Goal: Task Accomplishment & Management: Use online tool/utility

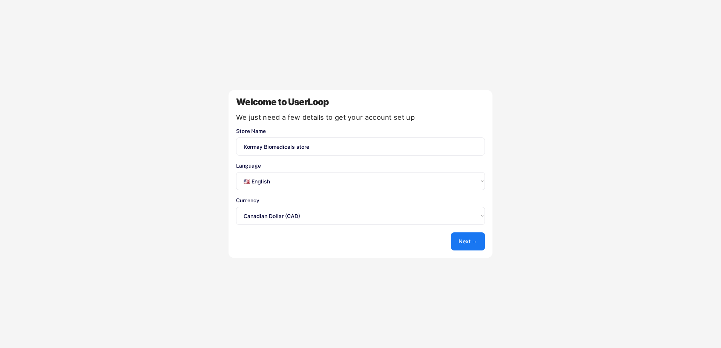
select select ""en""
select select ""1348695171700984260__LOOKUP__1635527638712x836207540840287400""
click at [470, 241] on button "Next →" at bounding box center [468, 242] width 34 height 18
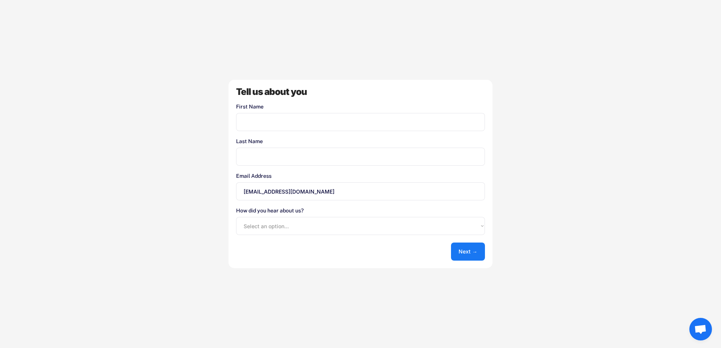
click at [346, 124] on input "input" at bounding box center [360, 122] width 249 height 18
type input "Hamam"
type input "Elrayyes"
drag, startPoint x: 78, startPoint y: 130, endPoint x: 81, endPoint y: 134, distance: 4.8
click at [78, 130] on div "Welcome to UserLoop We just need a few details to get your account set up Store…" at bounding box center [360, 174] width 721 height 348
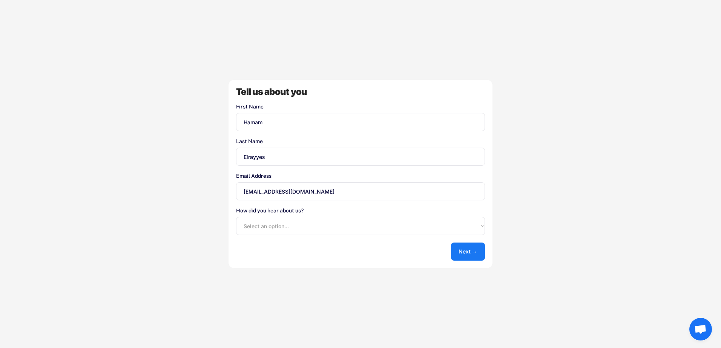
click at [285, 224] on select "Select an option... Shopify App Store Google UserLoop Blog Referred by a friend…" at bounding box center [360, 226] width 249 height 18
select select ""other""
click at [236, 217] on select "Select an option... Shopify App Store Google UserLoop Blog Referred by a friend…" at bounding box center [360, 226] width 249 height 18
click at [468, 250] on button "Next →" at bounding box center [468, 252] width 34 height 18
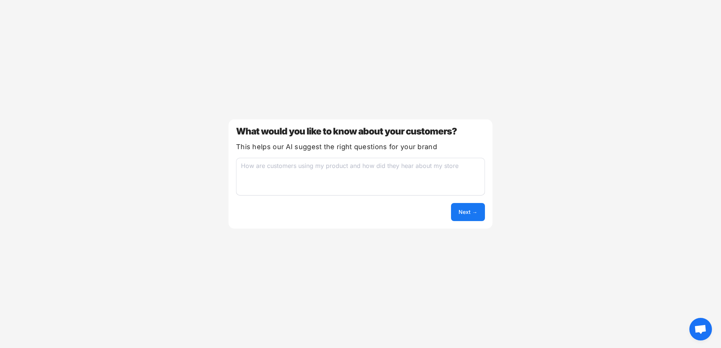
click at [313, 169] on textarea at bounding box center [360, 177] width 249 height 38
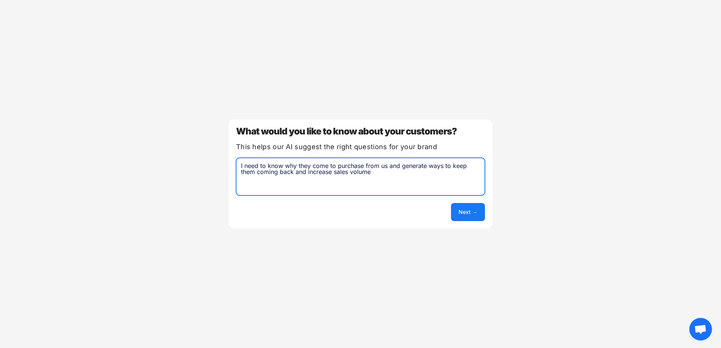
type textarea "I need to know why they come to purchase from us and generate ways to keep them…"
click at [462, 210] on button "Next →" at bounding box center [468, 212] width 34 height 18
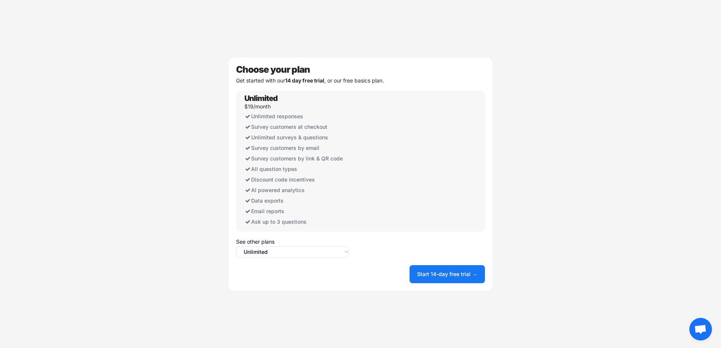
click at [336, 252] on select "Select an option... Unlimited Free" at bounding box center [292, 252] width 113 height 11
select select ""free0""
click at [236, 247] on select "Select an option... Unlimited Free" at bounding box center [292, 252] width 113 height 11
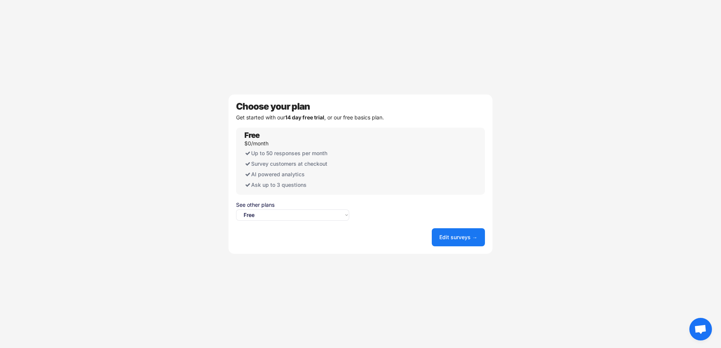
click at [460, 236] on button "Edit surveys →" at bounding box center [458, 238] width 53 height 18
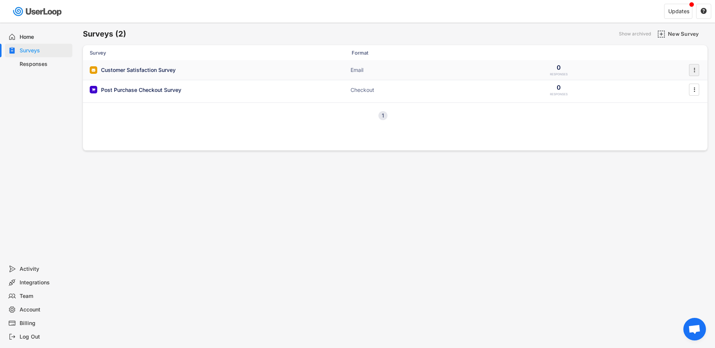
click at [696, 68] on icon "" at bounding box center [695, 69] width 8 height 11
click at [664, 86] on div "Edit Questions" at bounding box center [684, 86] width 48 height 6
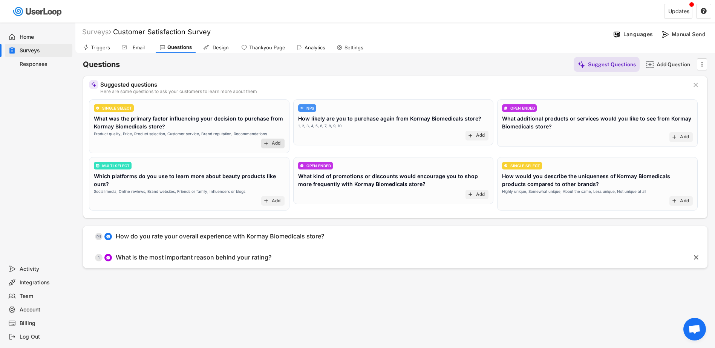
click at [270, 144] on div "add Add" at bounding box center [272, 144] width 23 height 10
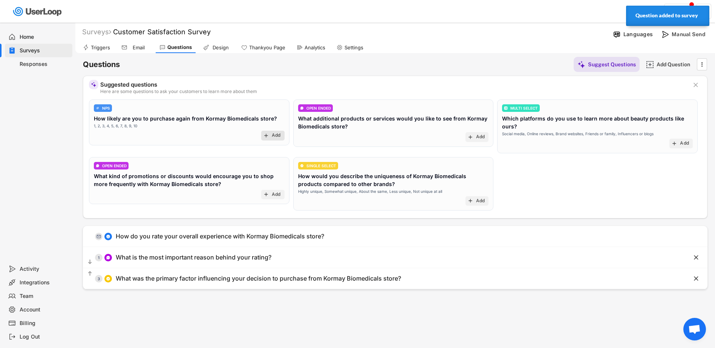
click at [268, 135] on text "add" at bounding box center [266, 136] width 6 height 6
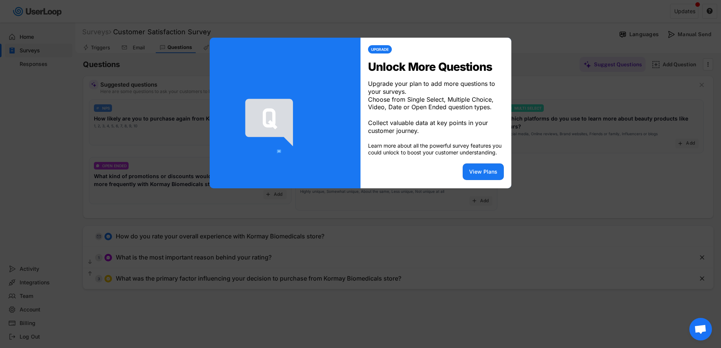
click at [539, 40] on div at bounding box center [360, 174] width 721 height 348
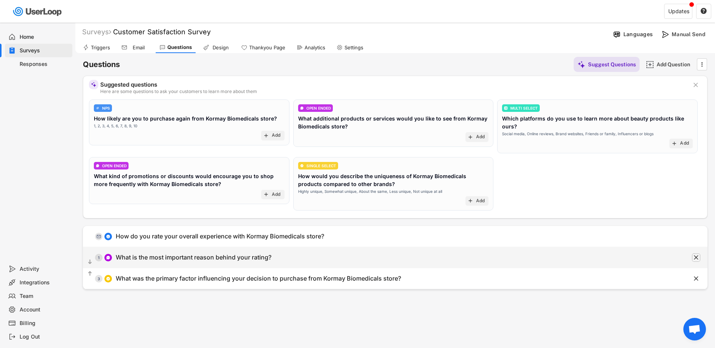
click at [694, 257] on icon "" at bounding box center [697, 258] width 8 height 8
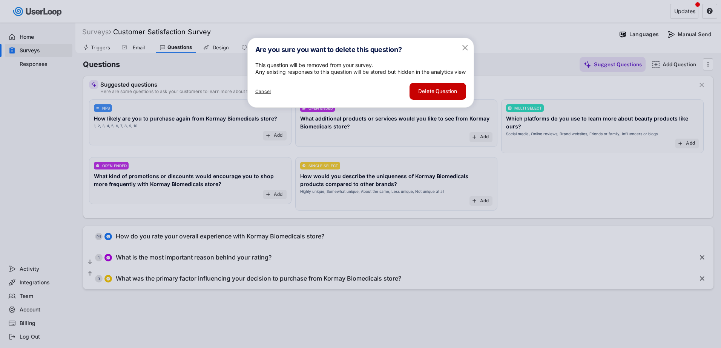
click at [441, 100] on button "Delete Question" at bounding box center [438, 91] width 57 height 17
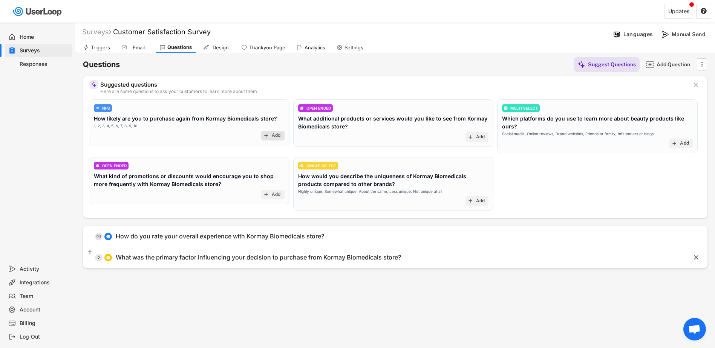
click at [270, 136] on div "add Add" at bounding box center [272, 136] width 23 height 10
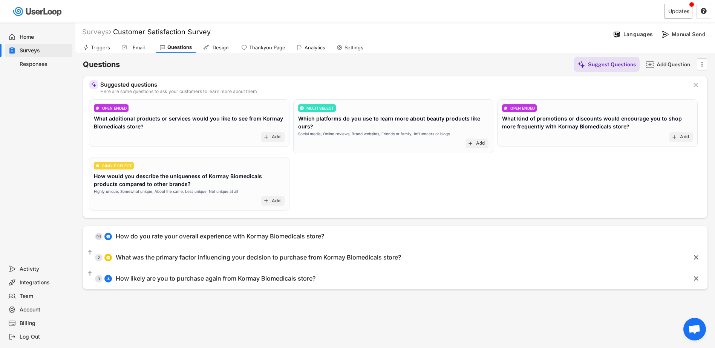
click at [679, 9] on div "Updates" at bounding box center [679, 11] width 21 height 5
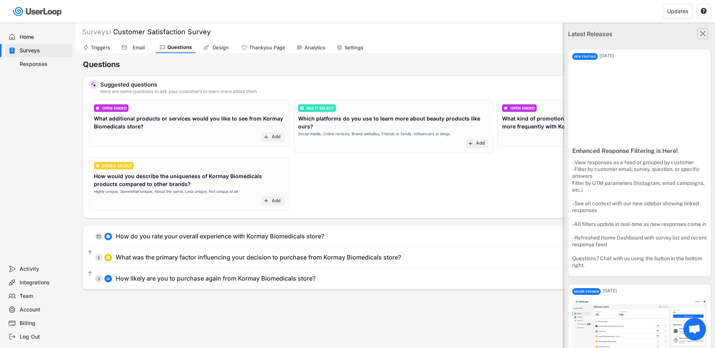
click at [700, 30] on text "" at bounding box center [703, 34] width 6 height 10
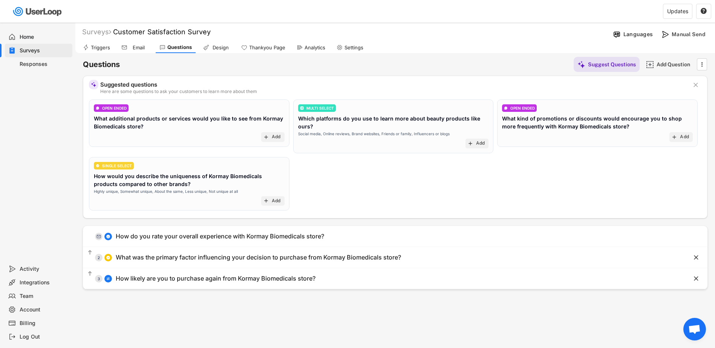
click at [128, 43] on div "Email" at bounding box center [135, 47] width 34 height 11
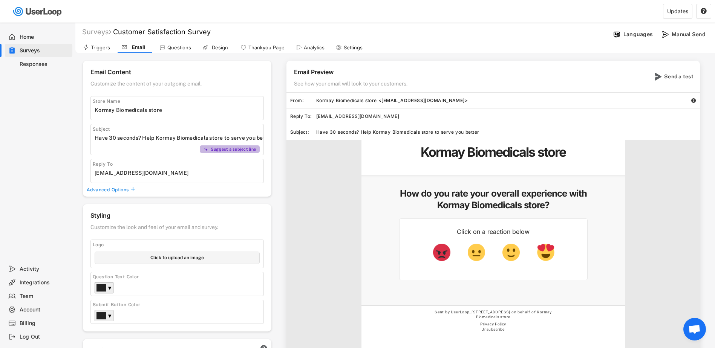
click at [230, 149] on div "Suggest a subject line" at bounding box center [234, 149] width 46 height 5
drag, startPoint x: 329, startPoint y: 115, endPoint x: 336, endPoint y: 118, distance: 7.6
click at [329, 115] on div "hamam@kormay.ca" at bounding box center [508, 117] width 384 height 6
click at [331, 114] on div "hamam@kormay.ca" at bounding box center [508, 117] width 384 height 6
click at [466, 101] on div "Kormay Biomedicals store <[EMAIL_ADDRESS][DOMAIN_NAME]>" at bounding box center [503, 101] width 375 height 6
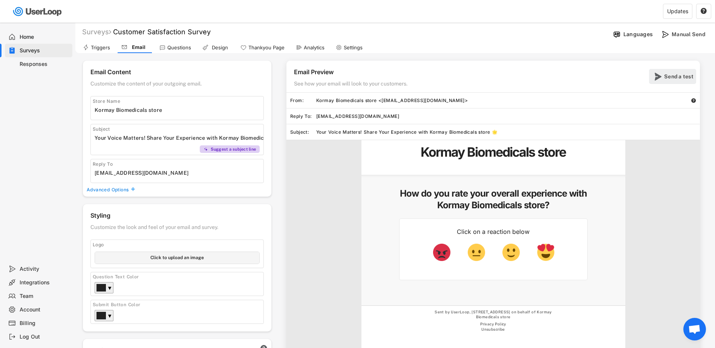
click at [678, 76] on div "Send a test" at bounding box center [680, 76] width 30 height 7
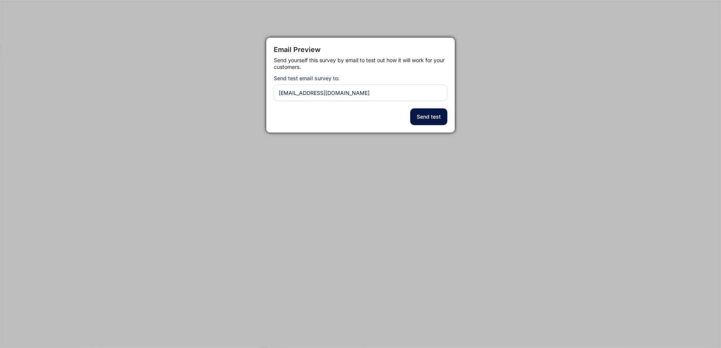
click at [432, 116] on button "Send test" at bounding box center [428, 117] width 37 height 17
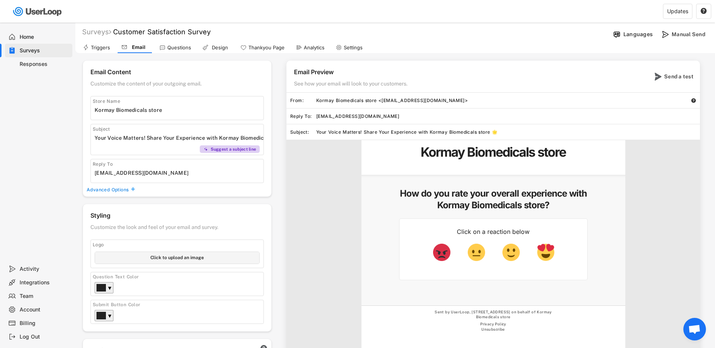
click at [484, 129] on div "Your Voice Matters! Share Your Experience with Kormay Biomedicals store 🌟" at bounding box center [508, 132] width 384 height 6
click at [484, 130] on div "Your Voice Matters! Share Your Experience with Kormay Biomedicals store 🌟" at bounding box center [508, 132] width 384 height 6
click at [212, 137] on input "input" at bounding box center [179, 137] width 169 height 11
drag, startPoint x: 173, startPoint y: 138, endPoint x: 363, endPoint y: 152, distance: 190.2
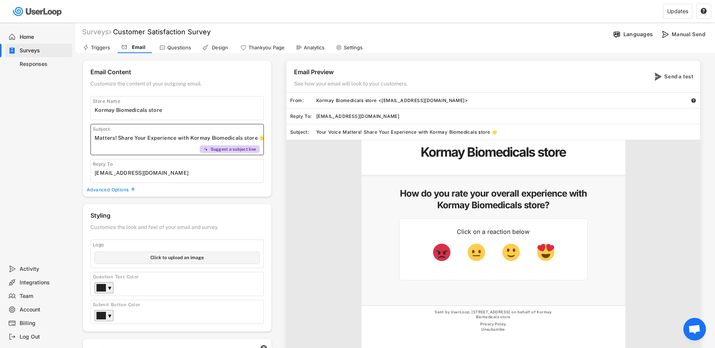
click at [363, 152] on div "Email Content Customize the content of your outgoing email. Store Name Subject …" at bounding box center [395, 256] width 625 height 390
click at [236, 143] on input "input" at bounding box center [179, 137] width 169 height 11
drag, startPoint x: 243, startPoint y: 138, endPoint x: 254, endPoint y: 140, distance: 11.5
click at [254, 140] on input "input" at bounding box center [179, 137] width 169 height 11
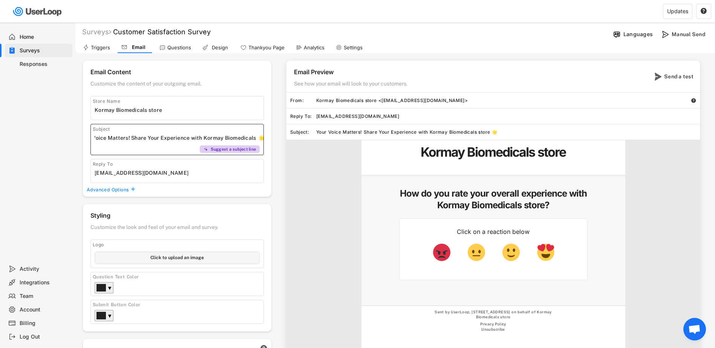
type input "Your Voice Matters! Share Your Experience with Kormay Biomedicals 🌟"
click at [149, 172] on input "input" at bounding box center [179, 172] width 169 height 11
drag, startPoint x: 113, startPoint y: 172, endPoint x: 82, endPoint y: 174, distance: 31.4
click at [82, 174] on div "Surveys Customer Satisfaction Survey Languages Manual Send Triggers Email Quest…" at bounding box center [395, 237] width 640 height 428
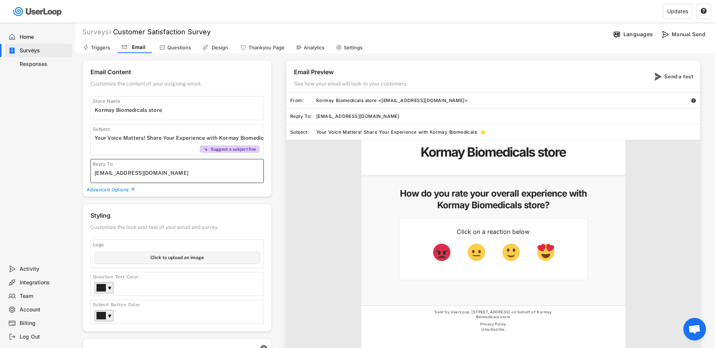
type input "orders@kormay.ca"
click at [173, 257] on input "file" at bounding box center [177, 258] width 164 height 12
type input "C:\fakepath\logo.jpg"
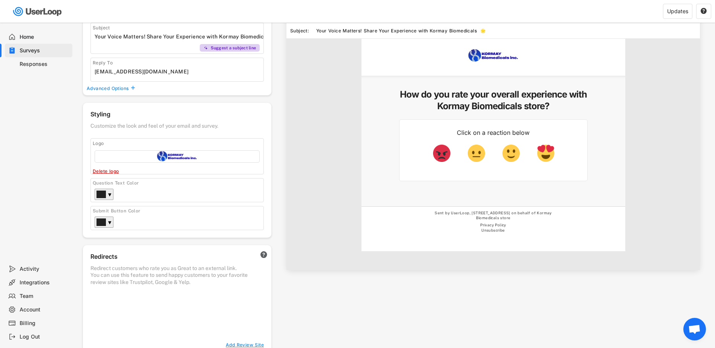
scroll to position [113, 0]
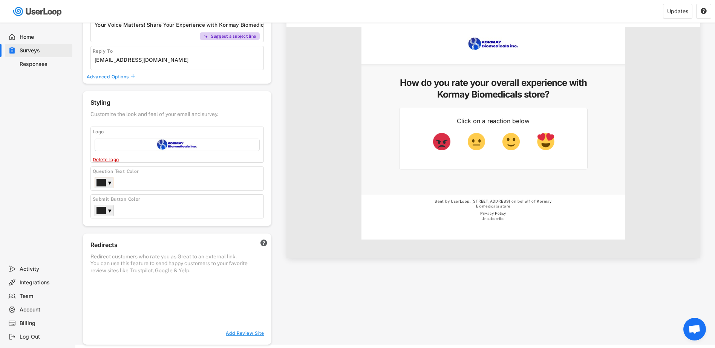
click at [109, 180] on div "▼" at bounding box center [110, 184] width 4 height 8
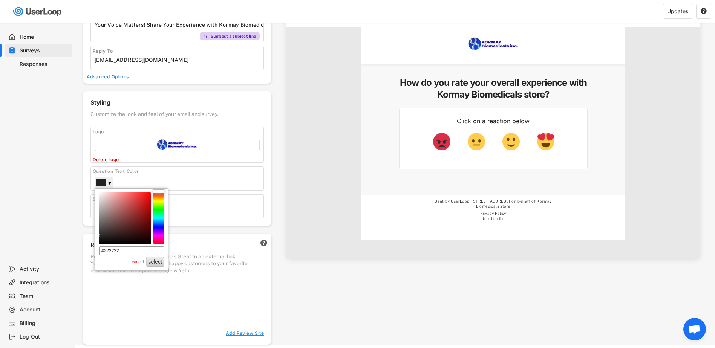
click at [288, 161] on div "Kormay Biomedicals store How do you rate your overall experience with Kormay Bi…" at bounding box center [494, 143] width 414 height 232
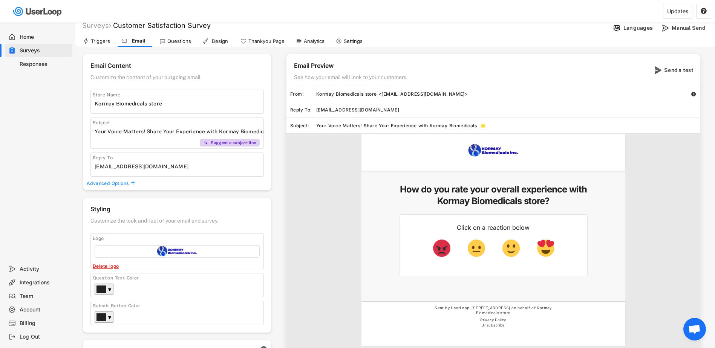
scroll to position [0, 0]
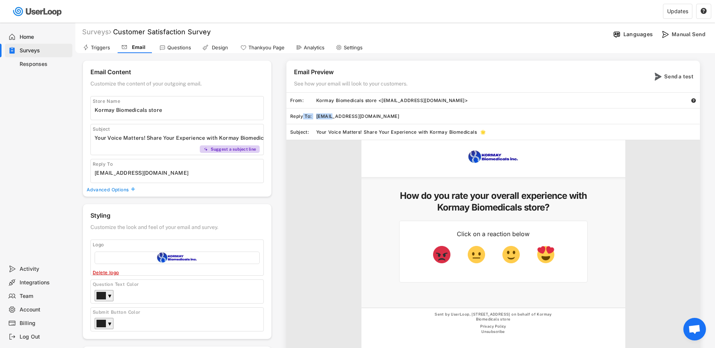
drag, startPoint x: 331, startPoint y: 117, endPoint x: 302, endPoint y: 116, distance: 29.1
click at [302, 116] on div "Reply To: orders@kormay.ca" at bounding box center [494, 117] width 414 height 16
drag, startPoint x: 302, startPoint y: 116, endPoint x: 321, endPoint y: 115, distance: 19.2
click at [321, 115] on div "orders@kormay.ca" at bounding box center [508, 117] width 384 height 6
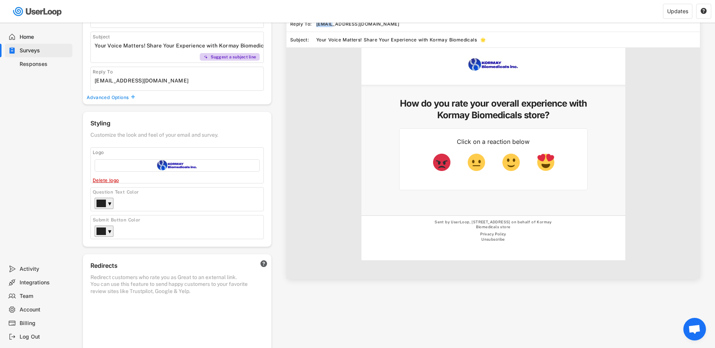
scroll to position [113, 0]
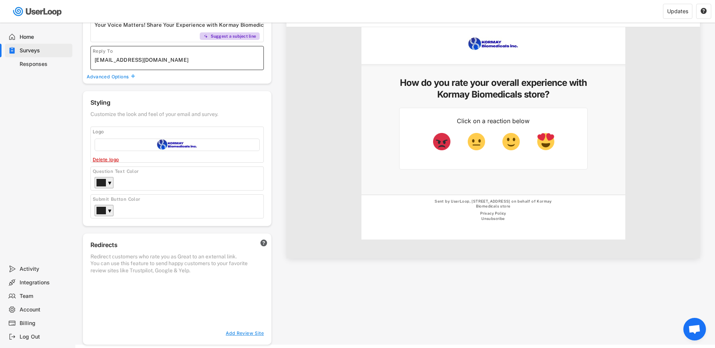
drag, startPoint x: 111, startPoint y: 60, endPoint x: 94, endPoint y: 61, distance: 16.6
click at [94, 61] on div "Reply To" at bounding box center [177, 58] width 173 height 24
type input "Customercare@kormay.ca"
click at [261, 78] on div "Email Content Customize the content of your outgoing email. Store Name Subject …" at bounding box center [177, 16] width 189 height 136
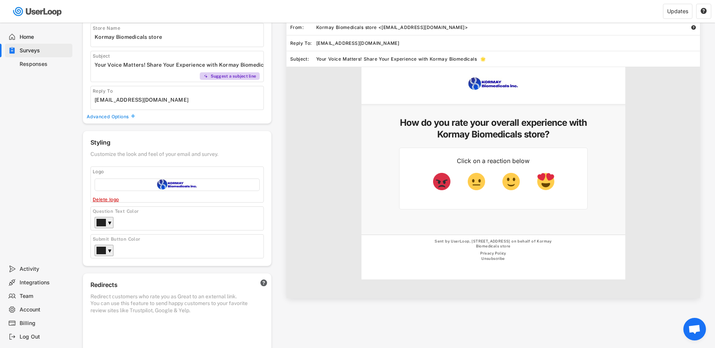
scroll to position [38, 0]
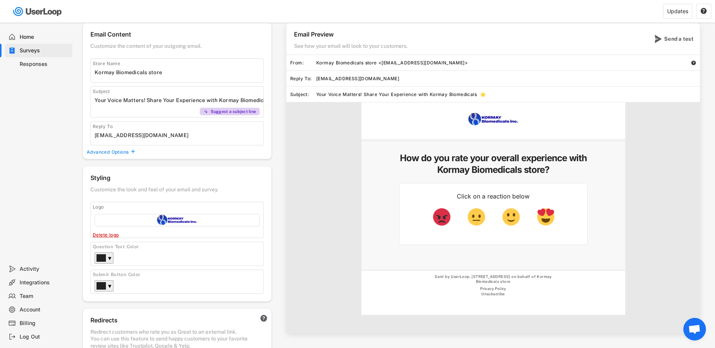
click at [446, 61] on div "Kormay Biomedicals store <[EMAIL_ADDRESS][DOMAIN_NAME]>" at bounding box center [503, 63] width 375 height 6
click at [169, 137] on input "input" at bounding box center [179, 135] width 169 height 11
click at [134, 151] on text "" at bounding box center [133, 151] width 4 height 5
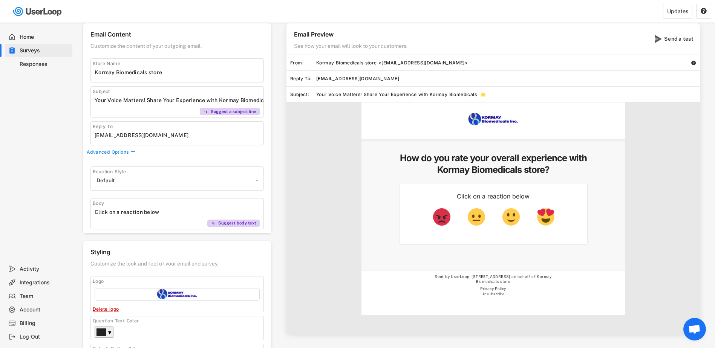
click at [257, 178] on select "Apple Default Hearts Stars Pugs" at bounding box center [177, 180] width 165 height 11
click at [197, 152] on div "Email Content Customize the content of your outgoing email. Store Name Subject …" at bounding box center [177, 128] width 189 height 210
click at [249, 184] on select "Apple Default Hearts Stars Pugs" at bounding box center [177, 180] width 165 height 11
click at [95, 175] on select "Apple Default Hearts Stars Pugs" at bounding box center [177, 180] width 165 height 11
click at [254, 178] on select "Apple Default Hearts Stars Pugs" at bounding box center [177, 180] width 165 height 11
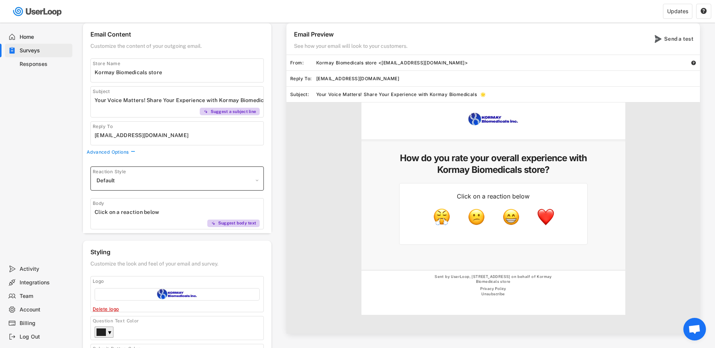
click at [95, 175] on select "Apple Default Hearts Stars Pugs" at bounding box center [177, 180] width 165 height 11
click at [261, 180] on div "Reaction Style Apple Default Hearts Stars Pugs" at bounding box center [177, 179] width 173 height 24
click at [260, 180] on div "Reaction Style Apple Default Hearts Stars Pugs" at bounding box center [177, 179] width 173 height 24
click at [257, 181] on select "Apple Default Hearts Stars Pugs" at bounding box center [177, 180] width 165 height 11
click at [95, 175] on select "Apple Default Hearts Stars Pugs" at bounding box center [177, 180] width 165 height 11
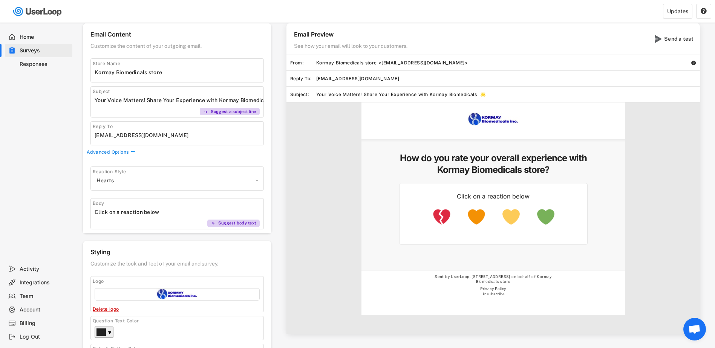
click at [256, 181] on select "Apple Default Hearts Stars Pugs" at bounding box center [177, 180] width 165 height 11
click at [95, 175] on select "Apple Default Hearts Stars Pugs" at bounding box center [177, 180] width 165 height 11
click at [261, 179] on div "Reaction Style Apple Default Hearts Stars Pugs" at bounding box center [177, 179] width 173 height 24
click at [258, 181] on select "Apple Default Hearts Stars Pugs" at bounding box center [177, 180] width 165 height 11
click at [95, 175] on select "Apple Default Hearts Stars Pugs" at bounding box center [177, 180] width 165 height 11
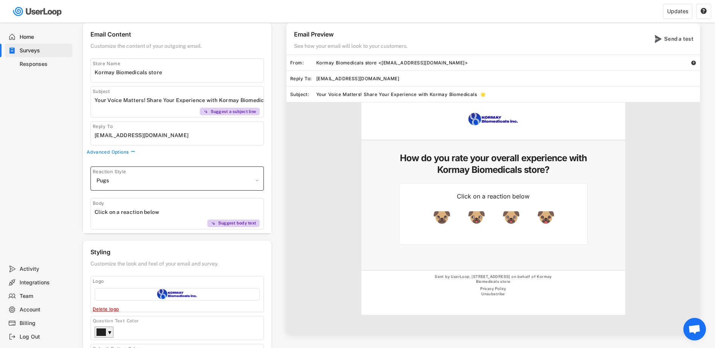
click at [259, 178] on select "Apple Default Hearts Stars Pugs" at bounding box center [177, 180] width 165 height 11
click at [95, 175] on select "Apple Default Hearts Stars Pugs" at bounding box center [177, 180] width 165 height 11
click at [257, 178] on select "Apple Default Hearts Stars Pugs" at bounding box center [177, 180] width 165 height 11
click at [95, 175] on select "Apple Default Hearts Stars Pugs" at bounding box center [177, 180] width 165 height 11
click at [259, 178] on select "Apple Default Hearts Stars Pugs" at bounding box center [177, 180] width 165 height 11
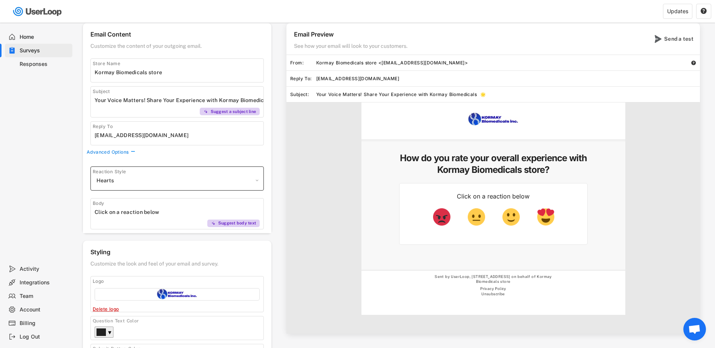
click at [95, 175] on select "Apple Default Hearts Stars Pugs" at bounding box center [177, 180] width 165 height 11
drag, startPoint x: 241, startPoint y: 179, endPoint x: 235, endPoint y: 180, distance: 5.9
click at [241, 179] on select "Apple Default Hearts Stars Pugs" at bounding box center [177, 180] width 165 height 11
select select ""1348695171700984260__LOOKUP__1606924314316x911513506656550900""
click at [95, 175] on select "Apple Default Hearts Stars Pugs" at bounding box center [177, 180] width 165 height 11
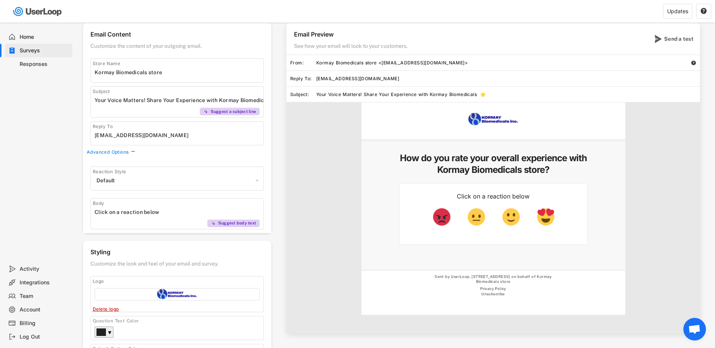
click at [235, 160] on div "Reaction Style Apple Default Hearts Stars Pugs Body Suggest body text" at bounding box center [177, 196] width 189 height 74
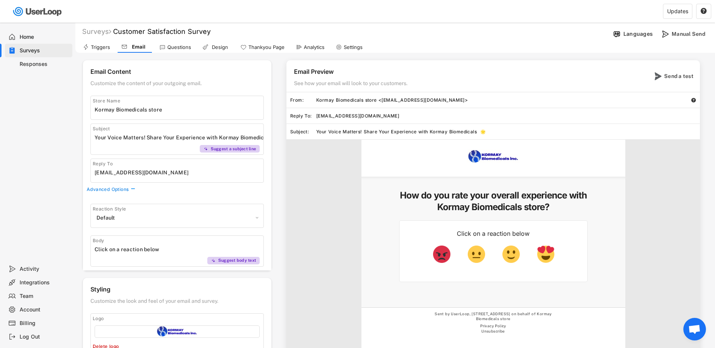
scroll to position [0, 0]
click at [95, 45] on div "Triggers" at bounding box center [100, 48] width 19 height 6
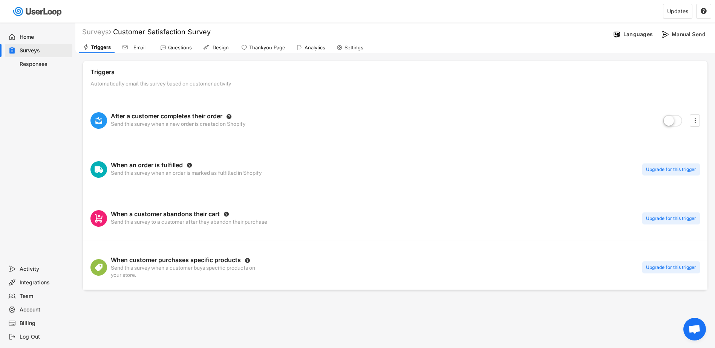
click at [678, 119] on label at bounding box center [673, 121] width 23 height 17
click at [0, 0] on input "checkbox" at bounding box center [0, 0] width 0 height 0
click at [671, 120] on label at bounding box center [673, 121] width 23 height 17
click at [0, 0] on input "checkbox" at bounding box center [0, 0] width 0 height 0
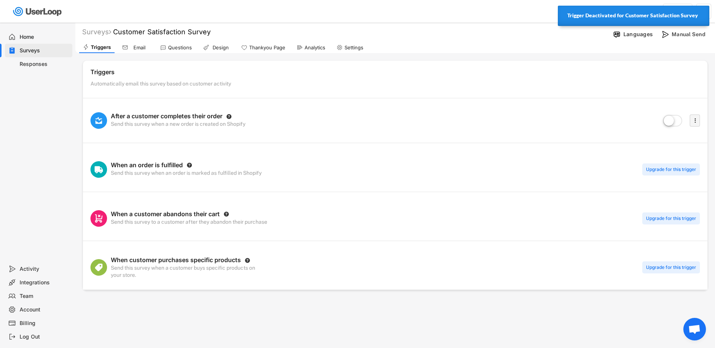
click at [698, 118] on icon "" at bounding box center [696, 120] width 8 height 11
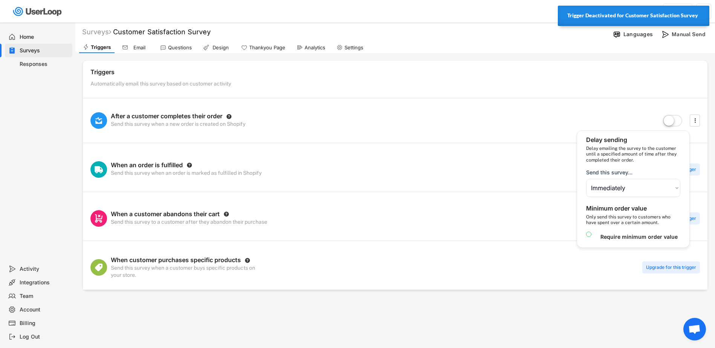
click at [448, 137] on div "After a customer completes their order  Send this survey when a new order is c…" at bounding box center [395, 120] width 625 height 45
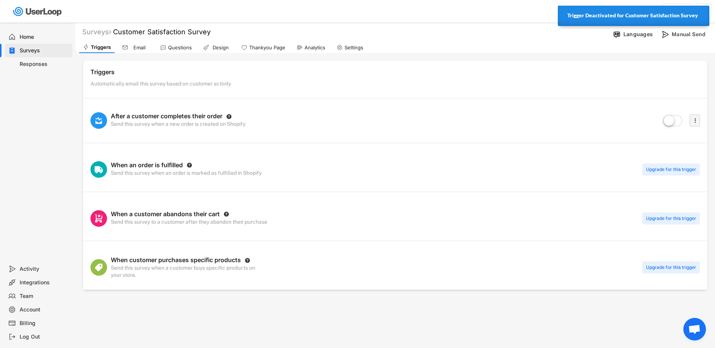
click at [694, 119] on icon "" at bounding box center [696, 120] width 8 height 11
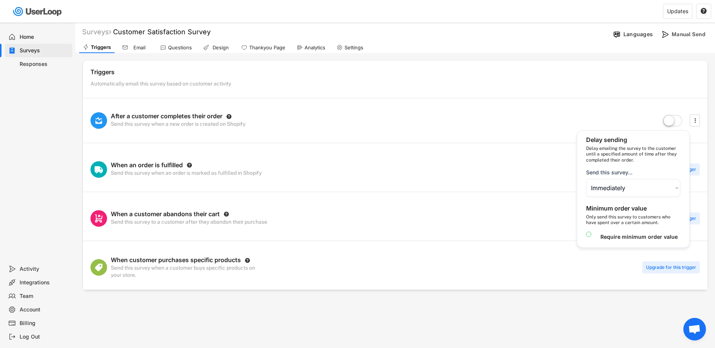
click at [416, 130] on div "After a customer completes their order  Send this survey when a new order is c…" at bounding box center [395, 120] width 625 height 45
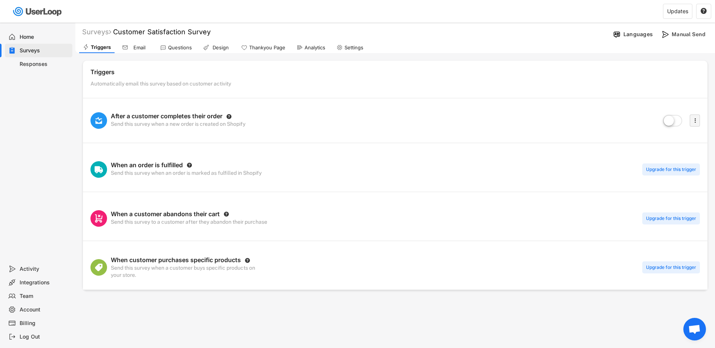
click at [694, 118] on icon "" at bounding box center [696, 120] width 8 height 11
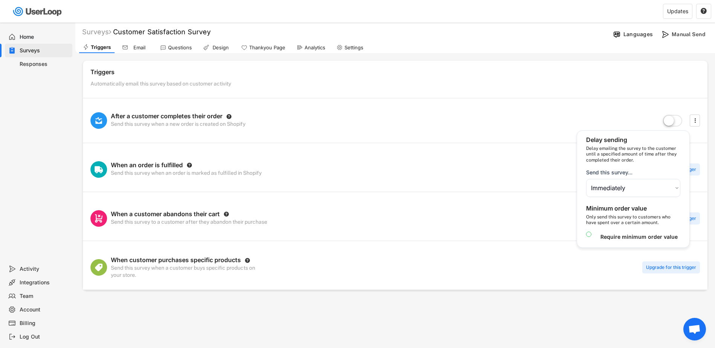
click at [672, 185] on select "Choose an option Immediately in 1 hour in 6 hours in 1 day in 2 days in 3 days …" at bounding box center [633, 188] width 94 height 18
click at [465, 162] on div "When an order is fulfilled  Send this survey when an order is marked as fulfil…" at bounding box center [395, 169] width 625 height 45
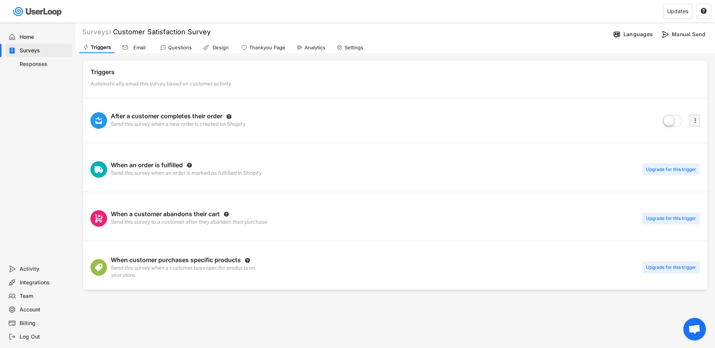
click at [695, 120] on text "" at bounding box center [696, 121] width 2 height 8
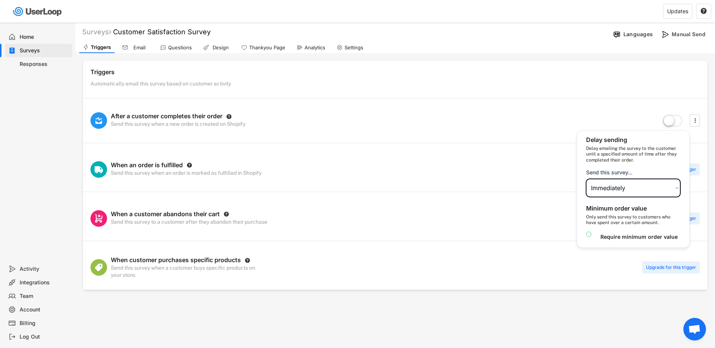
click at [676, 186] on select "Choose an option Immediately in 1 hour in 6 hours in 1 day in 2 days in 3 days …" at bounding box center [633, 188] width 94 height 18
select select ""in_1_day""
click at [586, 179] on select "Choose an option Immediately in 1 hour in 6 hours in 1 day in 2 days in 3 days …" at bounding box center [633, 188] width 94 height 18
click at [445, 184] on div "When an order is fulfilled  Send this survey when an order is marked as fulfil…" at bounding box center [395, 169] width 625 height 45
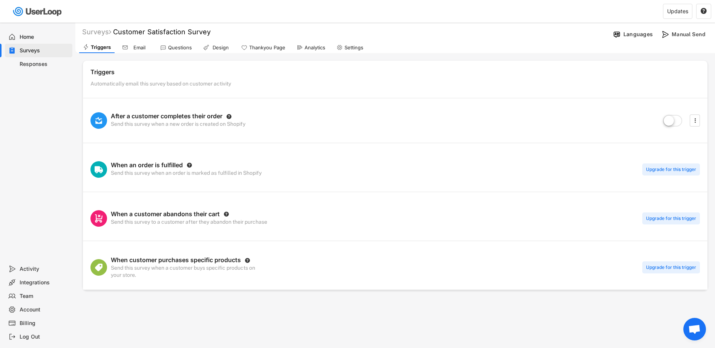
click at [451, 163] on div "When an order is fulfilled  Send this survey when an order is marked as fulfil…" at bounding box center [395, 169] width 625 height 45
click at [675, 119] on label at bounding box center [673, 121] width 23 height 17
click at [0, 0] on input "checkbox" at bounding box center [0, 0] width 0 height 0
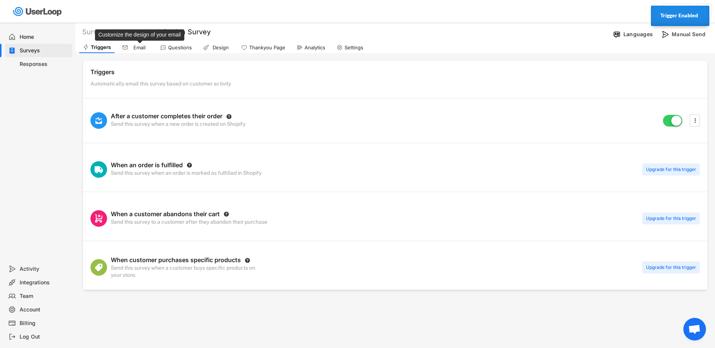
click at [138, 48] on div "Email" at bounding box center [139, 48] width 19 height 6
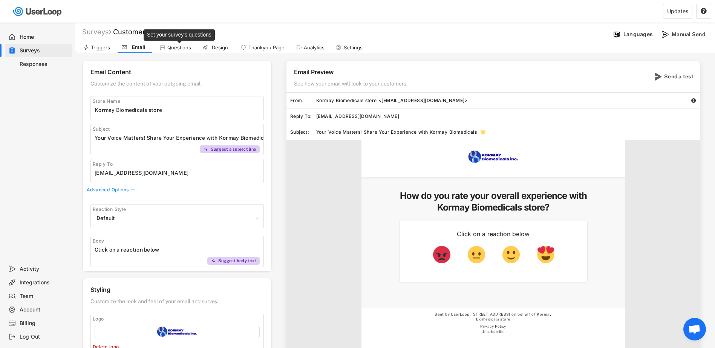
click at [169, 49] on div "Questions" at bounding box center [179, 48] width 24 height 6
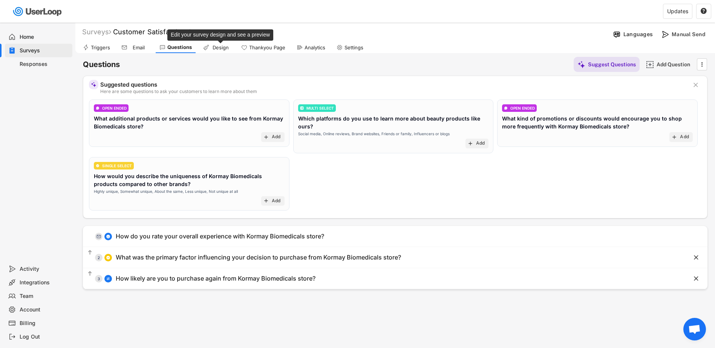
click at [218, 45] on div "Design" at bounding box center [220, 48] width 19 height 6
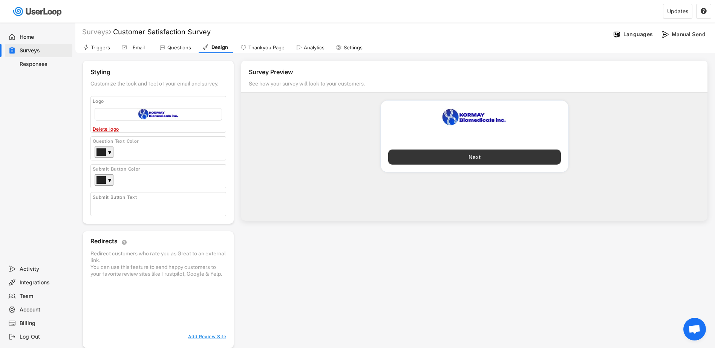
click at [470, 157] on button "Next" at bounding box center [474, 157] width 173 height 15
click at [473, 154] on button "Next" at bounding box center [474, 157] width 173 height 15
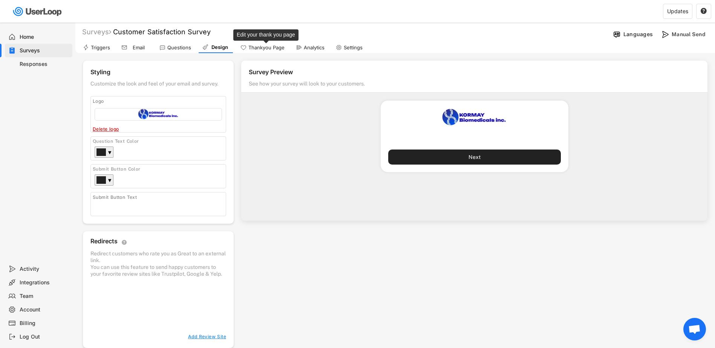
click at [259, 46] on div "Thankyou Page" at bounding box center [267, 48] width 36 height 6
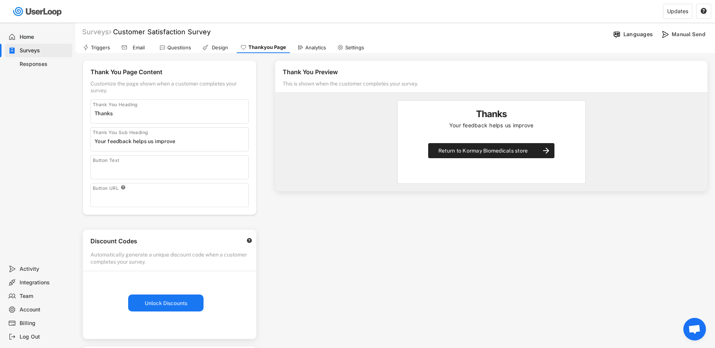
click at [109, 170] on input "input" at bounding box center [172, 169] width 154 height 11
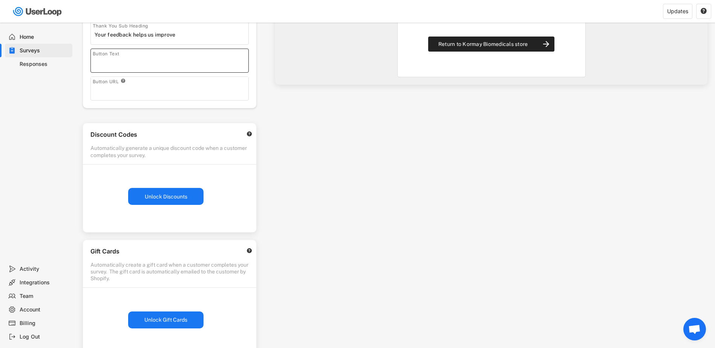
scroll to position [113, 0]
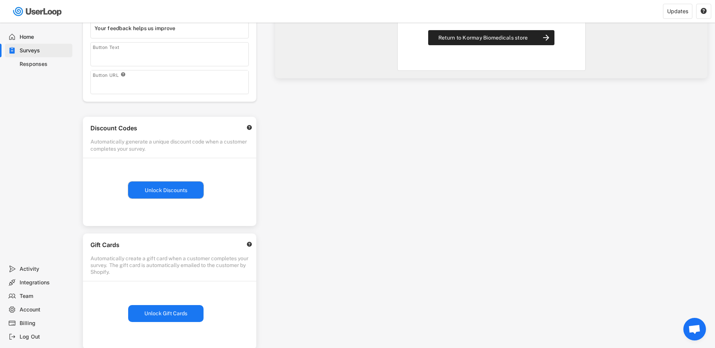
click at [161, 189] on button "Unlock Discounts" at bounding box center [165, 190] width 75 height 17
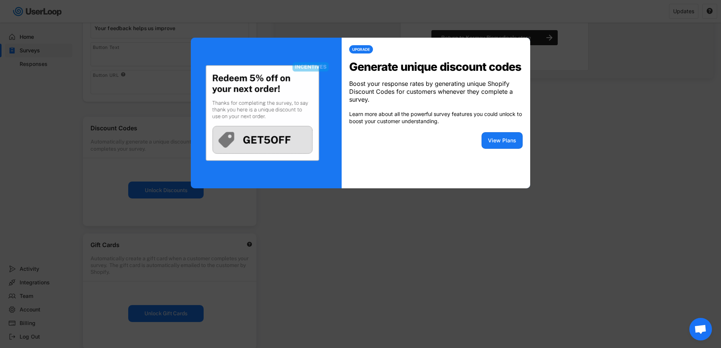
click at [608, 124] on div at bounding box center [360, 174] width 721 height 348
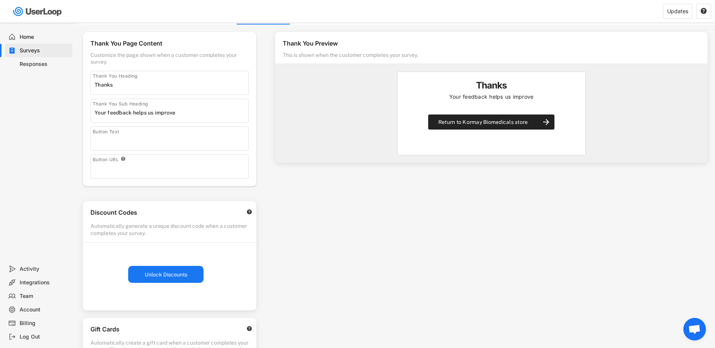
scroll to position [0, 0]
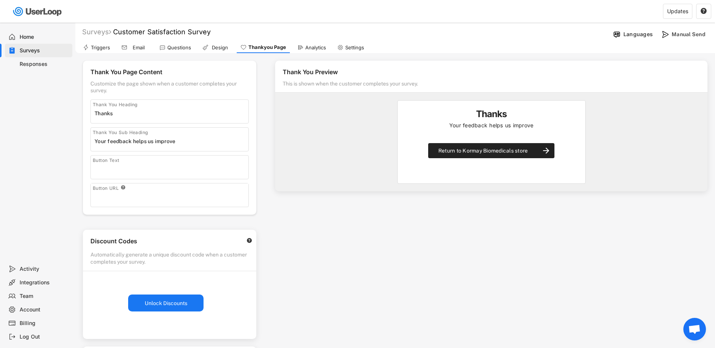
click at [354, 47] on div "Settings" at bounding box center [354, 48] width 19 height 6
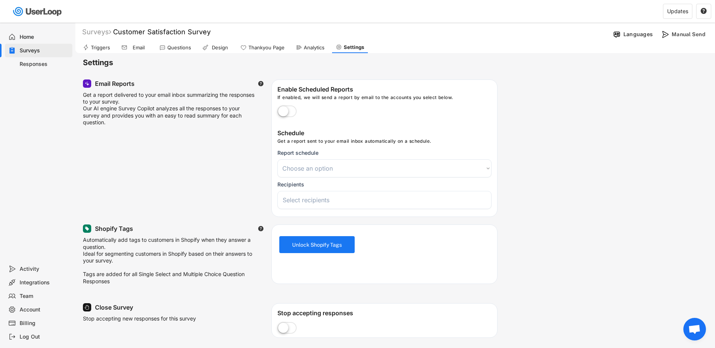
click at [292, 111] on label at bounding box center [287, 112] width 23 height 17
click at [0, 0] on input "checkbox" at bounding box center [0, 0] width 0 height 0
select select
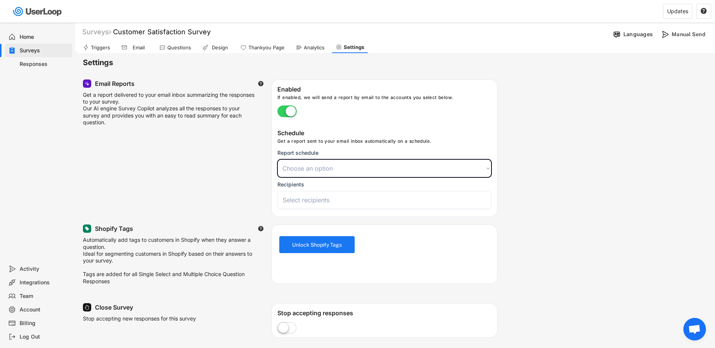
drag, startPoint x: 466, startPoint y: 163, endPoint x: 470, endPoint y: 169, distance: 7.3
click at [466, 163] on select "Choose an option Daily Weekly Monthly" at bounding box center [385, 169] width 214 height 18
select select ""monthly""
click at [278, 160] on select "Choose an option Daily Weekly Monthly" at bounding box center [385, 169] width 214 height 18
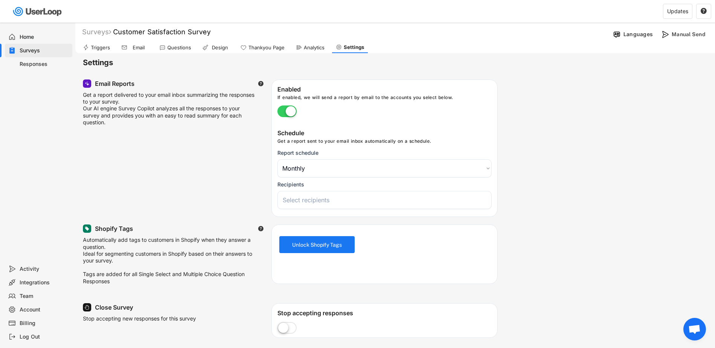
click at [299, 199] on input "search" at bounding box center [386, 200] width 207 height 8
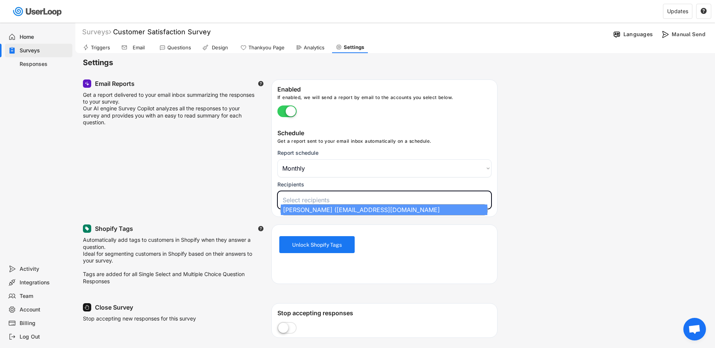
select select "1348695171700984260__LOOKUP__1756486316471x933978728377074800"
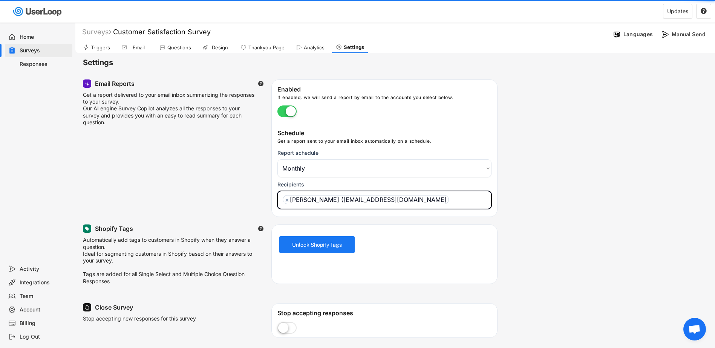
click at [196, 190] on div "Email Reports  Get a report delivered to your email inbox summarizing the resp…" at bounding box center [395, 149] width 625 height 138
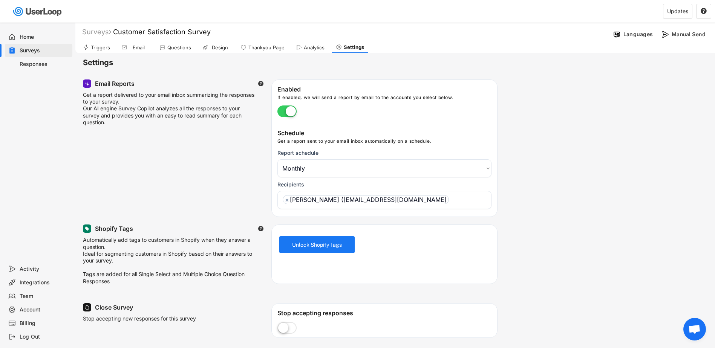
click at [428, 166] on select "Choose an option Daily Weekly Monthly" at bounding box center [385, 169] width 214 height 18
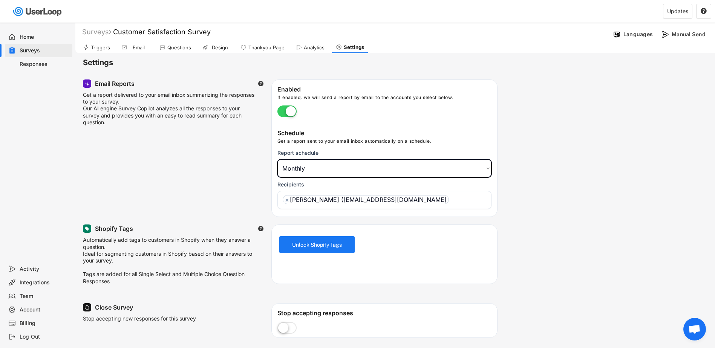
select select ""weekly""
click at [278, 160] on select "Choose an option Daily Weekly Monthly" at bounding box center [385, 169] width 214 height 18
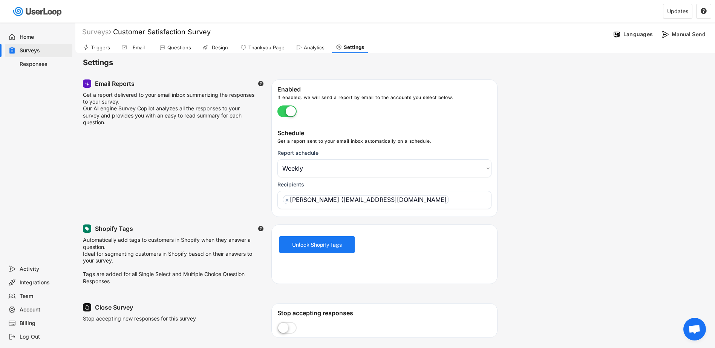
click at [97, 48] on div "Triggers" at bounding box center [100, 48] width 19 height 6
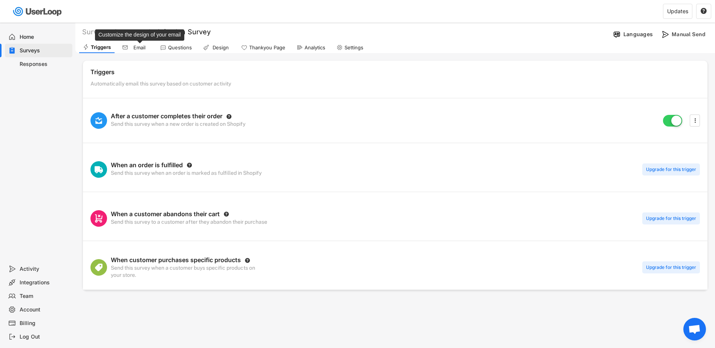
click at [137, 48] on div "Email" at bounding box center [139, 48] width 19 height 6
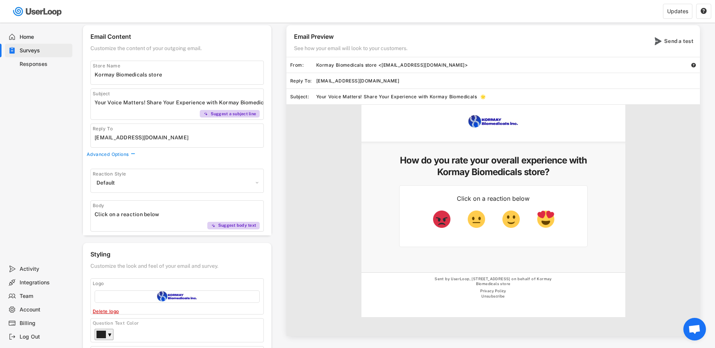
scroll to position [75, 0]
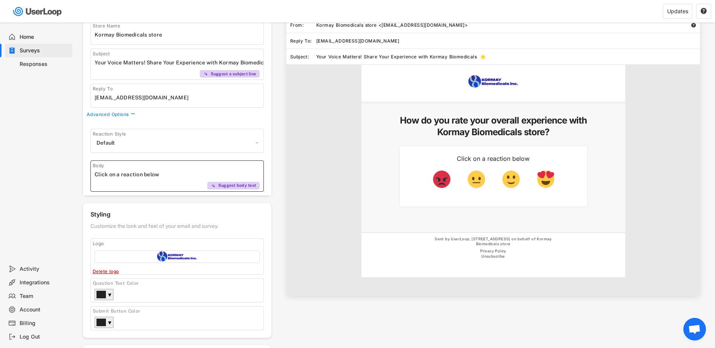
click at [126, 176] on input "input" at bounding box center [179, 174] width 169 height 11
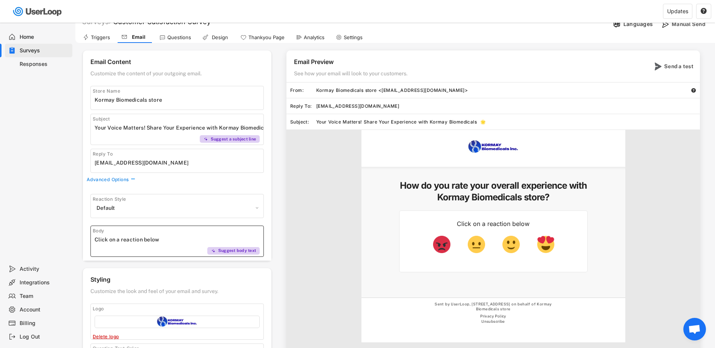
scroll to position [0, 0]
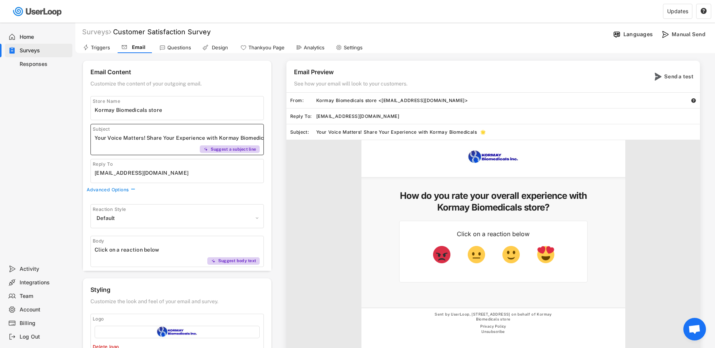
click at [144, 138] on input "input" at bounding box center [179, 137] width 169 height 11
click at [680, 77] on div "Send a test" at bounding box center [680, 76] width 30 height 7
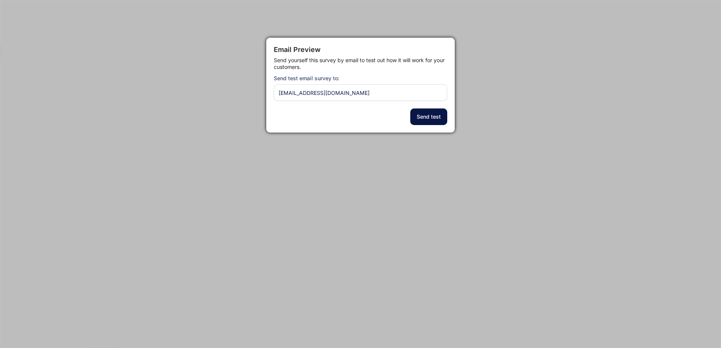
click at [426, 116] on button "Send test" at bounding box center [428, 117] width 37 height 17
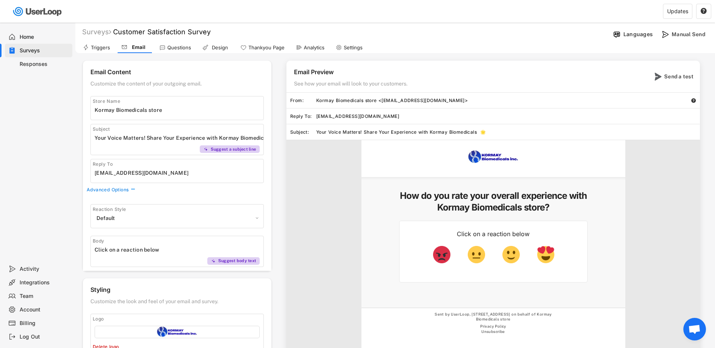
click at [122, 174] on input "input" at bounding box center [179, 172] width 169 height 11
drag, startPoint x: 130, startPoint y: 173, endPoint x: 120, endPoint y: 175, distance: 10.5
click at [120, 175] on input "input" at bounding box center [179, 172] width 169 height 11
type input "[EMAIL_ADDRESS][DOMAIN_NAME]"
click at [286, 185] on div "Email Preview See how your email will look to your customers. Send a test From:…" at bounding box center [490, 216] width 436 height 311
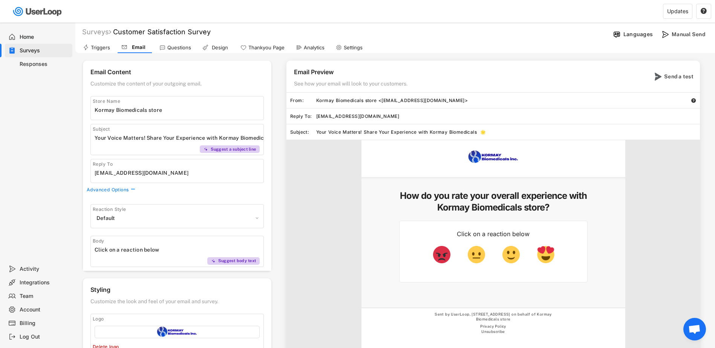
click at [317, 230] on div "Kormay Biomedicals store How do you rate your overall experience with Kormay Bi…" at bounding box center [494, 256] width 414 height 232
click at [678, 77] on div "Send a test" at bounding box center [680, 76] width 30 height 7
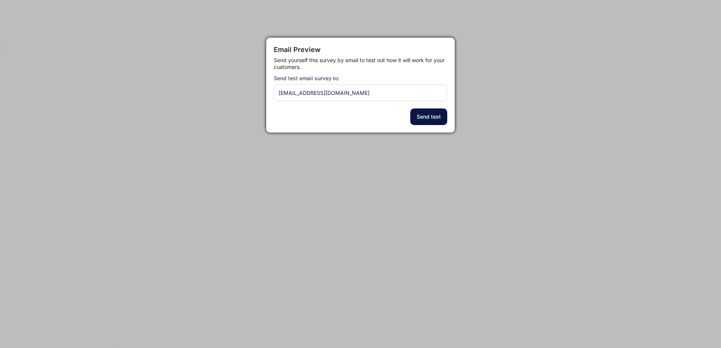
click at [430, 114] on button "Send test" at bounding box center [428, 117] width 37 height 17
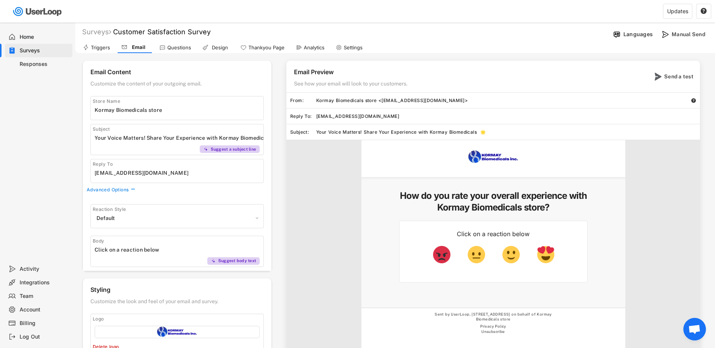
click at [173, 46] on div "Questions" at bounding box center [179, 48] width 24 height 6
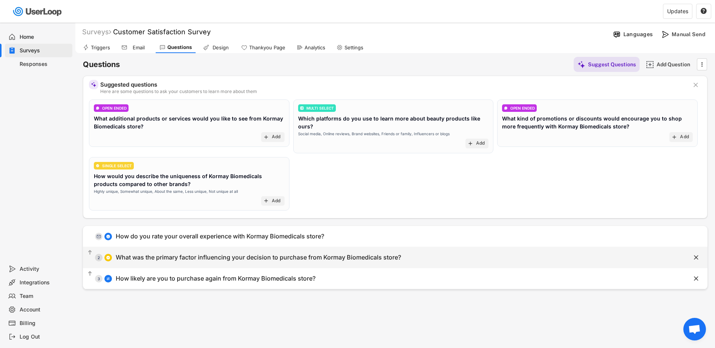
click at [270, 259] on div "What was the primary factor influencing your decision to purchase from Kormay B…" at bounding box center [258, 258] width 285 height 8
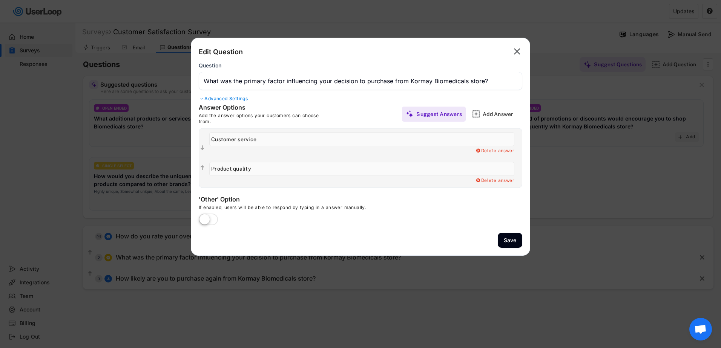
click at [214, 218] on label at bounding box center [208, 220] width 23 height 17
click at [0, 0] on input "checkbox" at bounding box center [0, 0] width 0 height 0
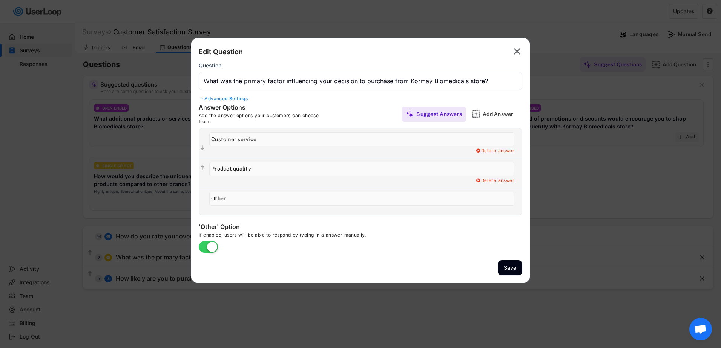
click at [243, 143] on input "input" at bounding box center [361, 139] width 305 height 14
click at [276, 143] on input "input" at bounding box center [361, 139] width 305 height 14
click at [209, 246] on label at bounding box center [208, 247] width 23 height 17
click at [0, 0] on input "checkbox" at bounding box center [0, 0] width 0 height 0
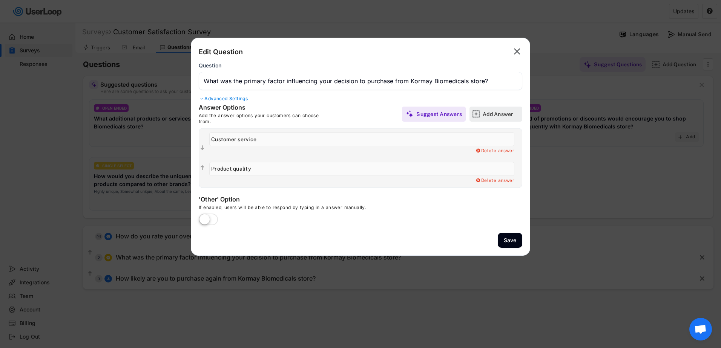
click at [497, 115] on div "Add Answer" at bounding box center [502, 114] width 38 height 7
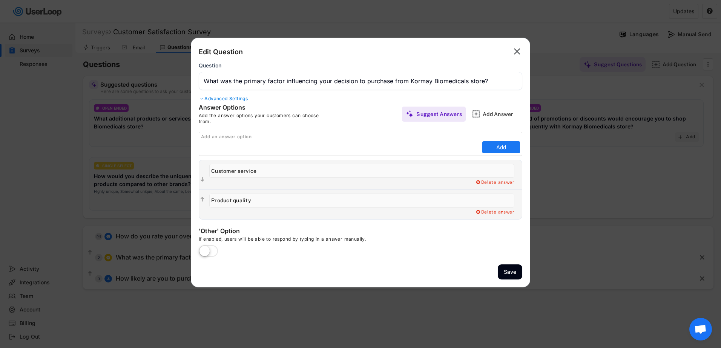
click at [333, 110] on div "Answer Options Add the answer options your customers can choose from." at bounding box center [280, 114] width 162 height 21
click at [366, 243] on div "If enabled, users will be able to respond by typing in a answer manually." at bounding box center [312, 240] width 226 height 9
click at [240, 146] on input "input" at bounding box center [340, 147] width 279 height 11
type input "Yes"
click at [499, 147] on button "Add" at bounding box center [501, 147] width 38 height 12
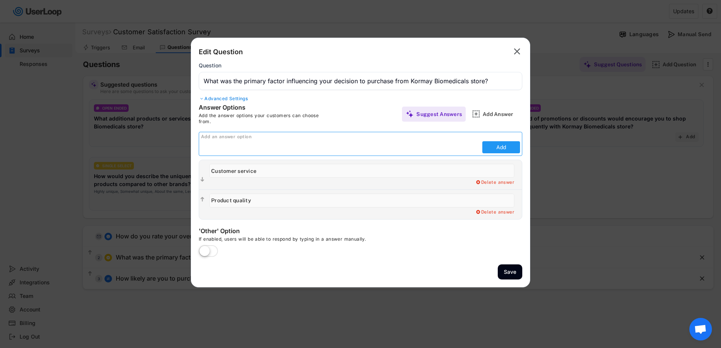
type input "Yes"
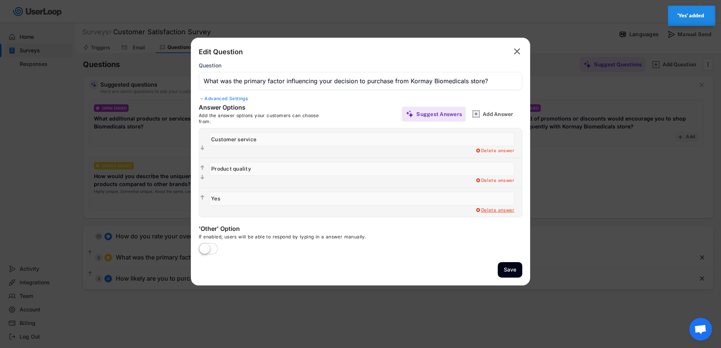
click at [497, 210] on div "Delete answer" at bounding box center [494, 211] width 39 height 6
click at [480, 208] on div "Yes, I want to delete this answer" at bounding box center [477, 211] width 76 height 6
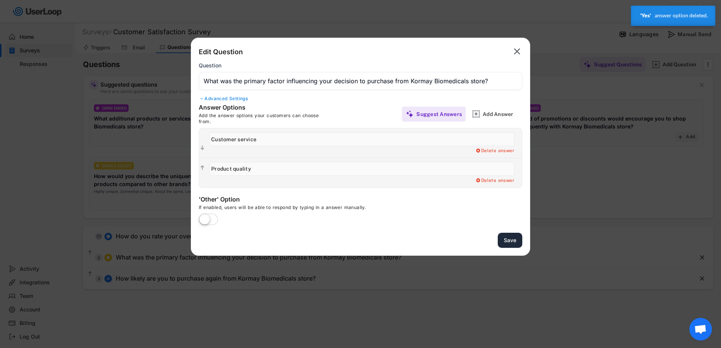
click at [512, 238] on button "Save" at bounding box center [510, 240] width 25 height 15
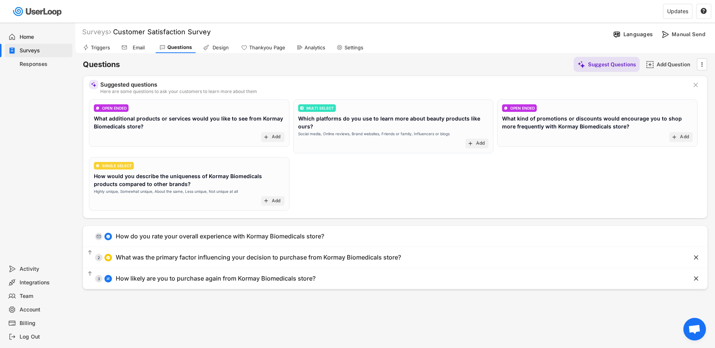
click at [36, 64] on div "Responses" at bounding box center [45, 64] width 50 height 7
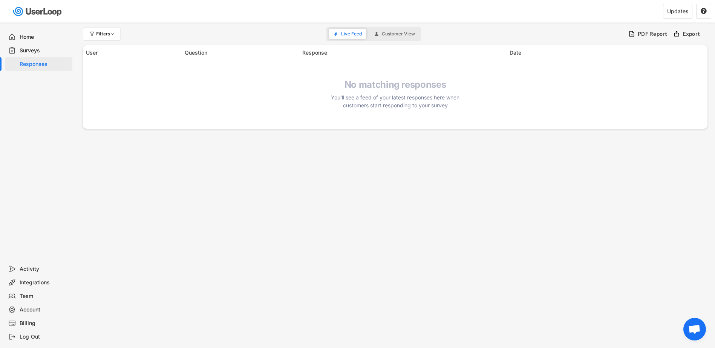
click at [25, 49] on div "Surveys" at bounding box center [45, 50] width 50 height 7
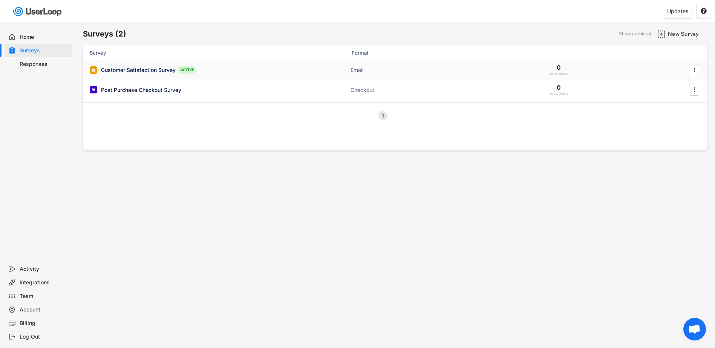
drag, startPoint x: 152, startPoint y: 69, endPoint x: 313, endPoint y: 54, distance: 162.1
click at [152, 69] on div "Customer Satisfaction Survey" at bounding box center [138, 70] width 75 height 8
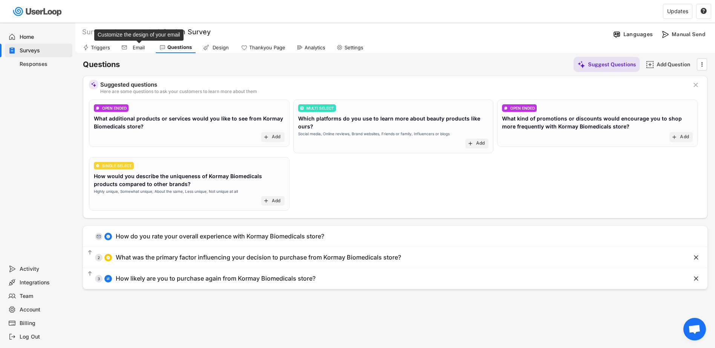
click at [135, 46] on div "Email" at bounding box center [138, 48] width 19 height 6
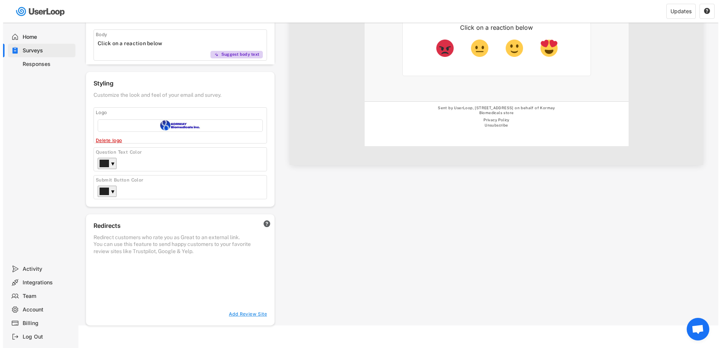
scroll to position [213, 0]
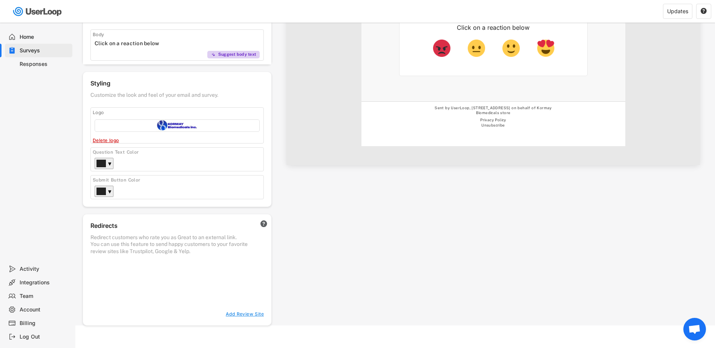
click at [244, 305] on div "Redirects  Redirect customers who rate you as Great to an external link. You c…" at bounding box center [177, 270] width 189 height 111
click at [241, 312] on div "Add Review Site" at bounding box center [242, 315] width 44 height 6
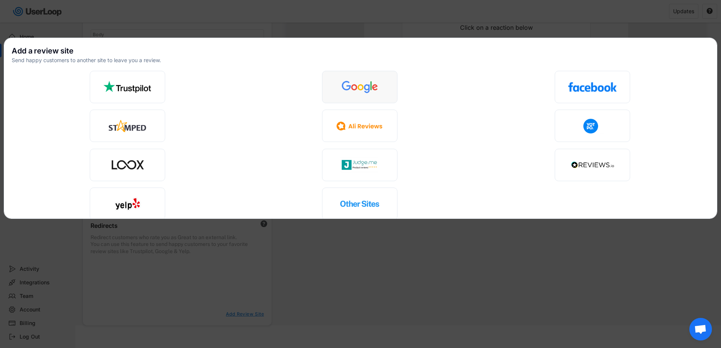
click at [358, 86] on img at bounding box center [359, 87] width 49 height 16
click at [360, 90] on img at bounding box center [359, 87] width 49 height 16
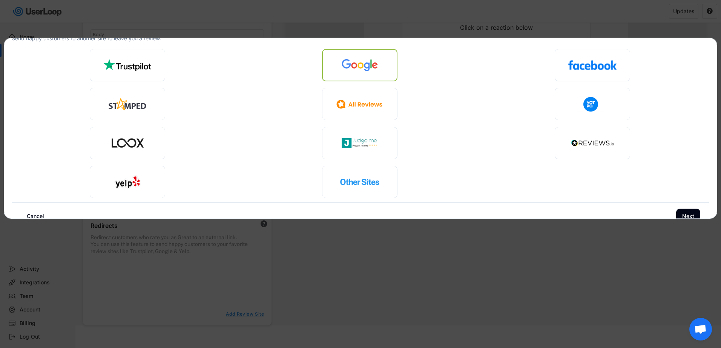
scroll to position [34, 0]
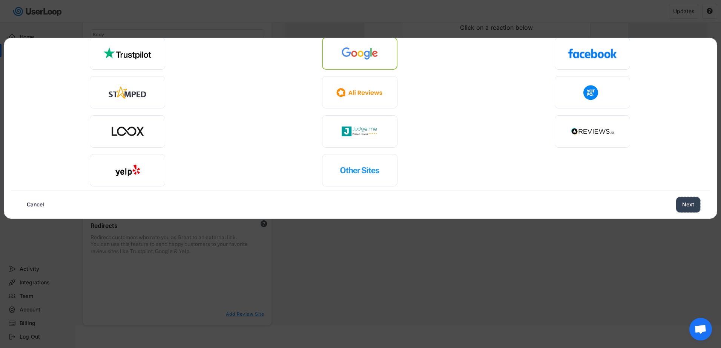
click at [683, 202] on button "Next" at bounding box center [688, 204] width 24 height 15
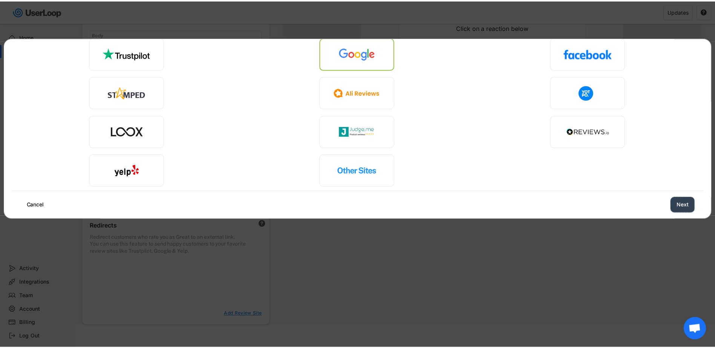
scroll to position [0, 0]
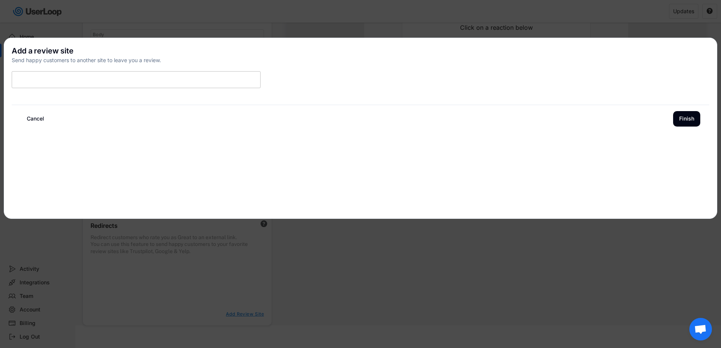
click at [66, 77] on input "input" at bounding box center [136, 79] width 249 height 17
click at [691, 119] on button "Finish" at bounding box center [686, 118] width 27 height 15
click at [683, 117] on button "Finish" at bounding box center [686, 118] width 27 height 15
click at [34, 120] on button "Cancel" at bounding box center [35, 118] width 29 height 15
click at [38, 119] on button "Cancel" at bounding box center [35, 118] width 29 height 15
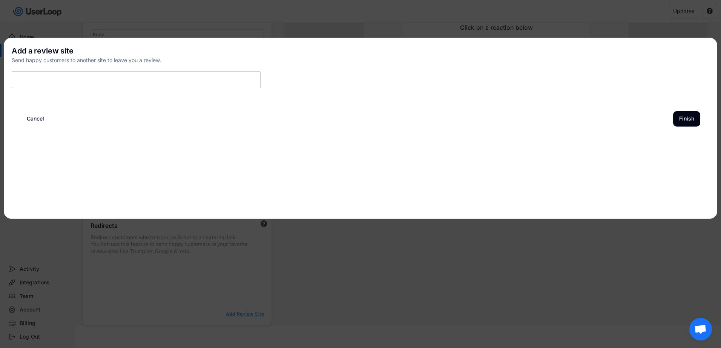
click at [39, 117] on button "Cancel" at bounding box center [35, 118] width 29 height 15
click at [330, 24] on div at bounding box center [360, 174] width 721 height 348
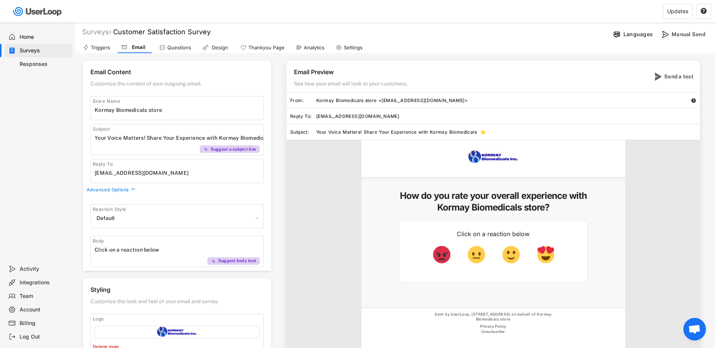
click at [104, 47] on div "Triggers" at bounding box center [100, 48] width 19 height 6
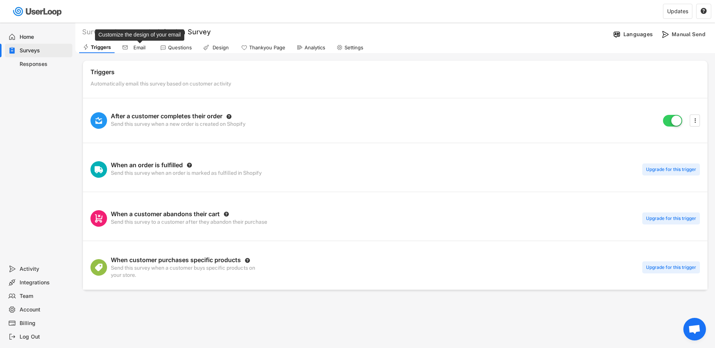
click at [137, 46] on div "Email" at bounding box center [139, 48] width 19 height 6
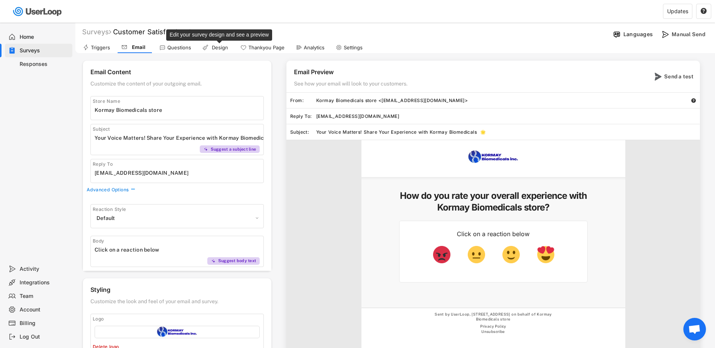
click at [224, 45] on div "Design" at bounding box center [219, 48] width 19 height 6
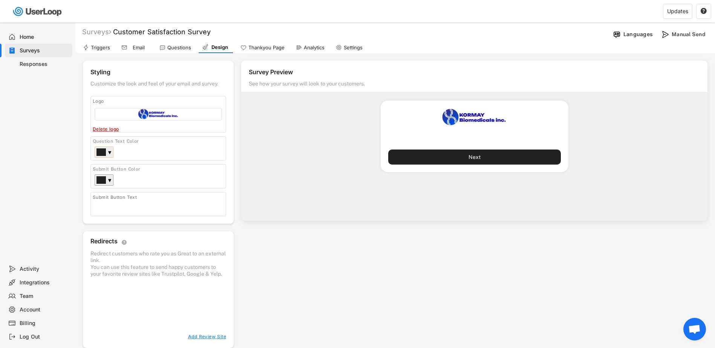
click at [110, 154] on div "▼" at bounding box center [110, 153] width 4 height 8
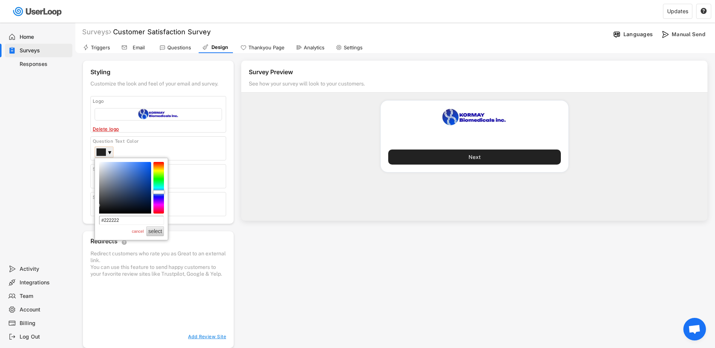
click at [157, 193] on div at bounding box center [158, 188] width 11 height 52
click at [201, 148] on div "Question Text Color ▼" at bounding box center [159, 149] width 136 height 24
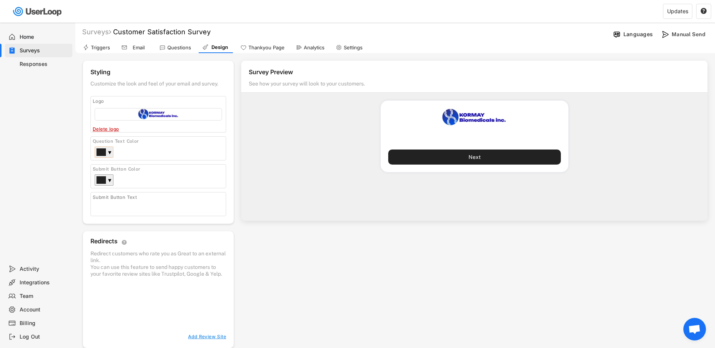
click at [100, 152] on div at bounding box center [101, 152] width 9 height 7
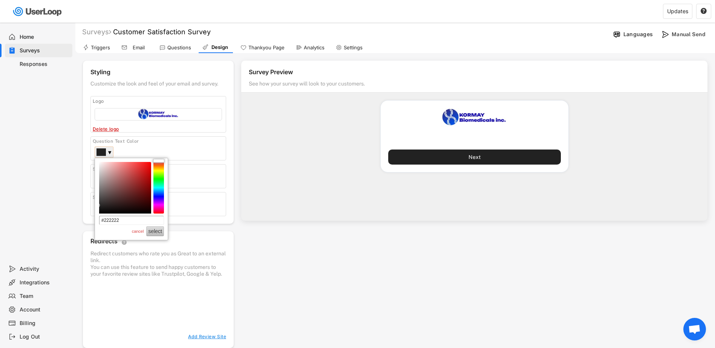
click at [155, 236] on button "select" at bounding box center [155, 232] width 18 height 10
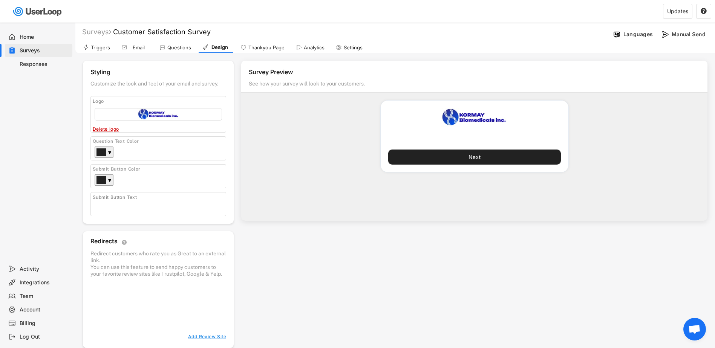
click at [106, 146] on div "Question Text Color #222222 ▼" at bounding box center [159, 149] width 136 height 24
click at [110, 151] on div "▼" at bounding box center [110, 153] width 4 height 8
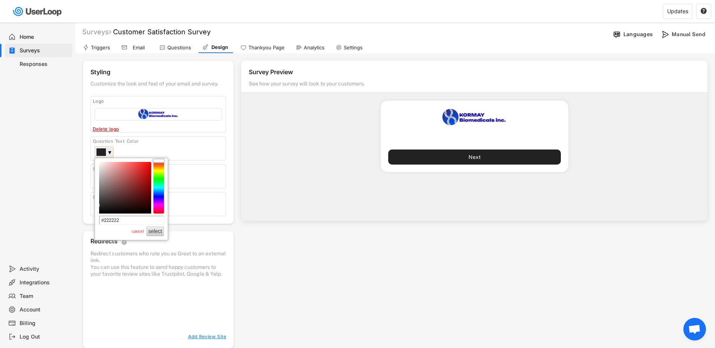
click at [160, 192] on div at bounding box center [158, 188] width 11 height 52
click at [161, 231] on button "select" at bounding box center [155, 232] width 18 height 10
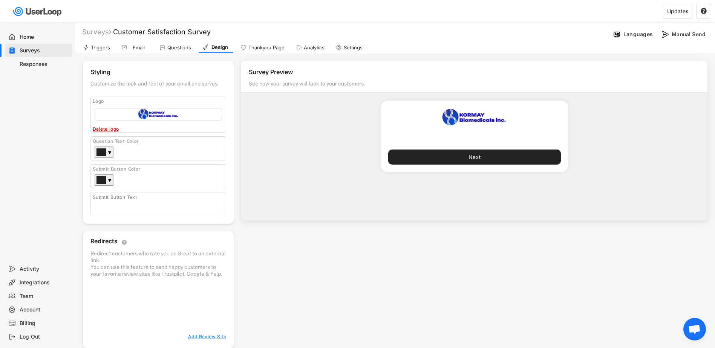
click at [103, 200] on div "Submit Button Text" at bounding box center [115, 198] width 44 height 6
click at [456, 157] on button "Next" at bounding box center [474, 157] width 173 height 15
click at [350, 48] on div "Settings" at bounding box center [353, 48] width 19 height 6
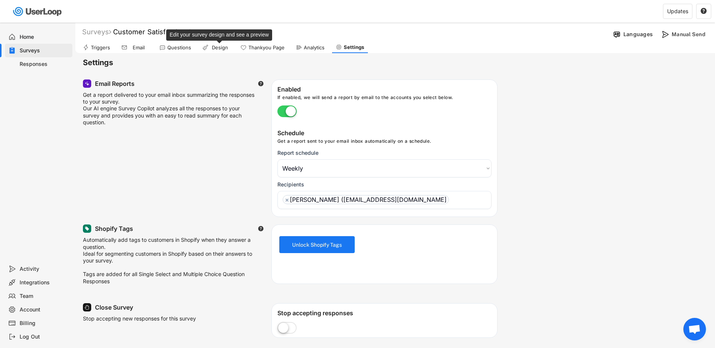
click at [214, 49] on div "Design" at bounding box center [219, 48] width 19 height 6
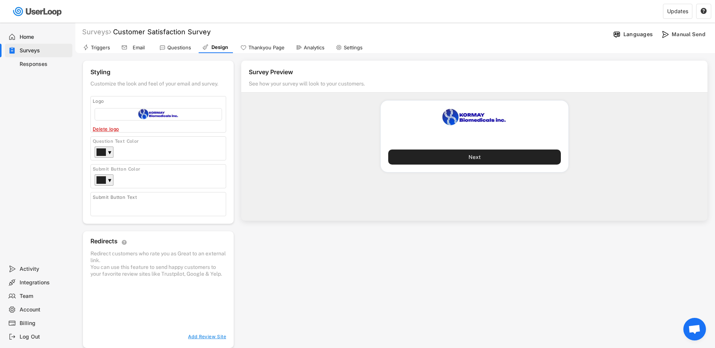
click at [292, 85] on div "See how your survey will look to your customers." at bounding box center [307, 85] width 116 height 10
click at [320, 82] on div "See how your survey will look to your customers." at bounding box center [307, 85] width 116 height 10
click at [38, 63] on div "Responses" at bounding box center [45, 64] width 50 height 7
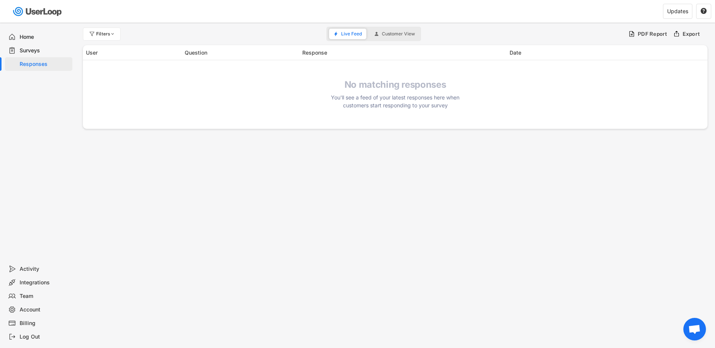
click at [18, 46] on div "Surveys" at bounding box center [39, 51] width 68 height 14
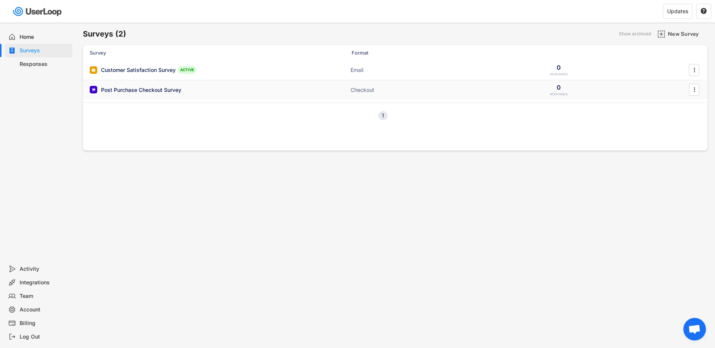
drag, startPoint x: 165, startPoint y: 91, endPoint x: 238, endPoint y: 96, distance: 73.0
click at [165, 91] on div "Post Purchase Checkout Survey" at bounding box center [141, 90] width 80 height 8
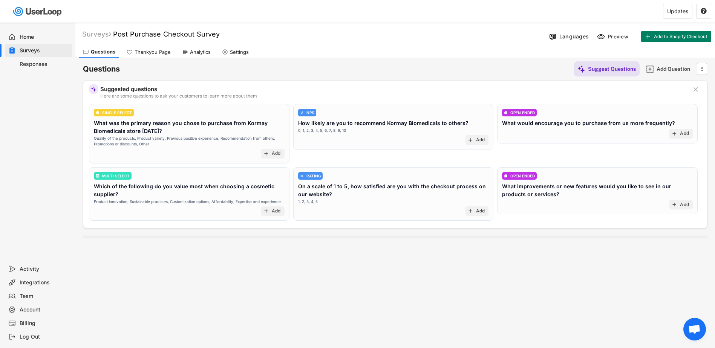
click at [20, 63] on div "Responses" at bounding box center [45, 64] width 50 height 7
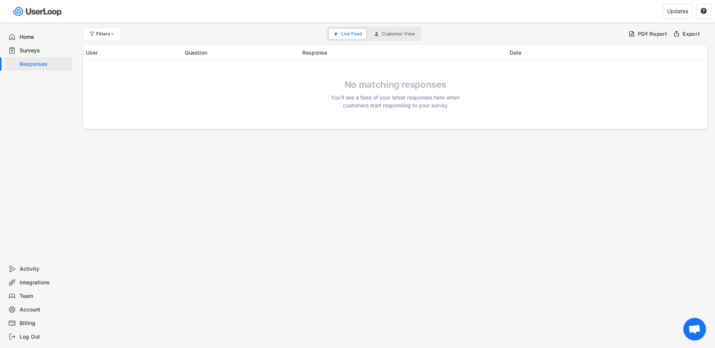
click at [34, 49] on div "Surveys" at bounding box center [45, 50] width 50 height 7
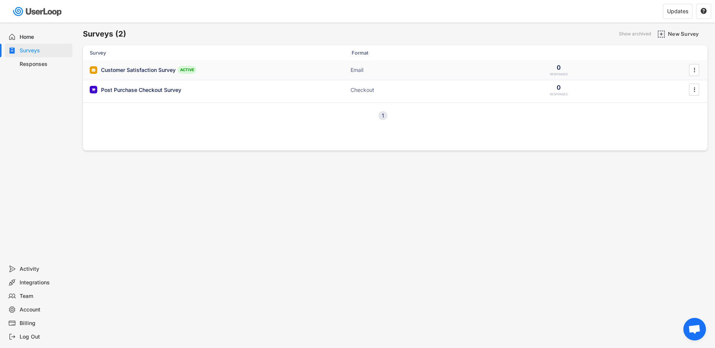
click at [164, 71] on div "Customer Satisfaction Survey" at bounding box center [138, 70] width 75 height 8
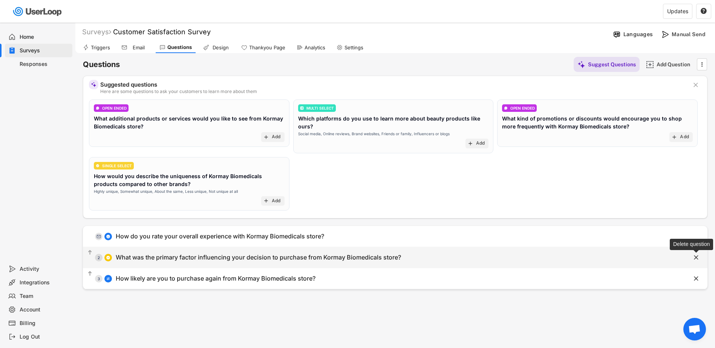
click at [697, 256] on text "" at bounding box center [696, 258] width 5 height 8
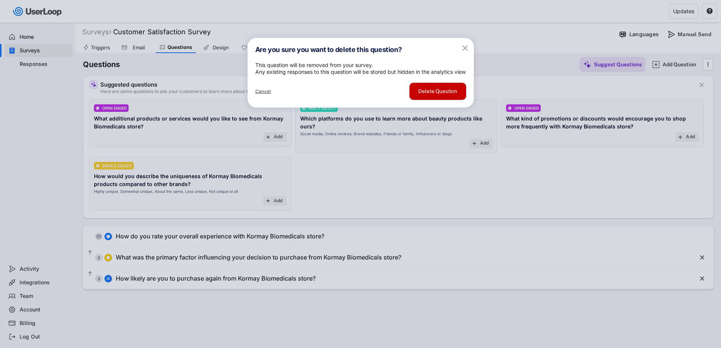
drag, startPoint x: 428, startPoint y: 106, endPoint x: 441, endPoint y: 138, distance: 35.2
click at [441, 138] on body "Surveys (2) Show archived New Survey Survey Format Customer Satisfaction Survey…" at bounding box center [360, 174] width 721 height 348
click at [263, 95] on div "Cancel" at bounding box center [263, 92] width 16 height 6
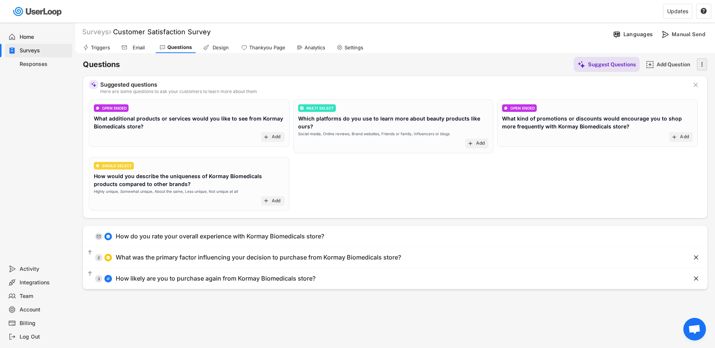
click at [702, 63] on text "" at bounding box center [703, 64] width 2 height 8
click at [457, 47] on div "Triggers Email Questions Design Thankyou Page Analytics Settings" at bounding box center [395, 46] width 640 height 13
click at [226, 45] on div "Design" at bounding box center [220, 48] width 19 height 6
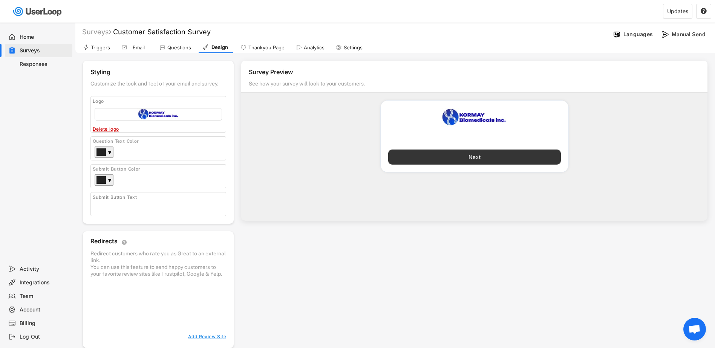
click at [429, 155] on button "Next" at bounding box center [474, 157] width 173 height 15
click at [16, 36] on div "Home" at bounding box center [39, 37] width 68 height 14
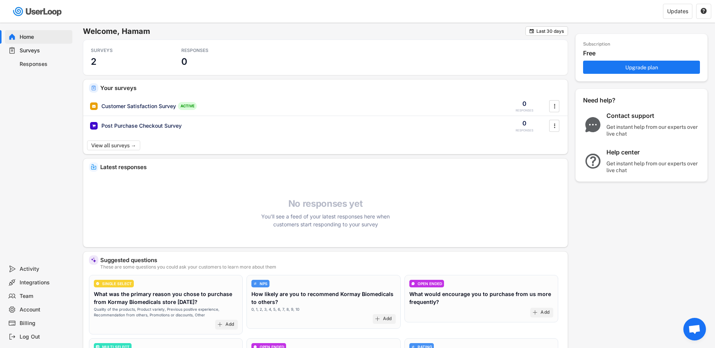
click at [31, 282] on div "Integrations" at bounding box center [45, 282] width 50 height 7
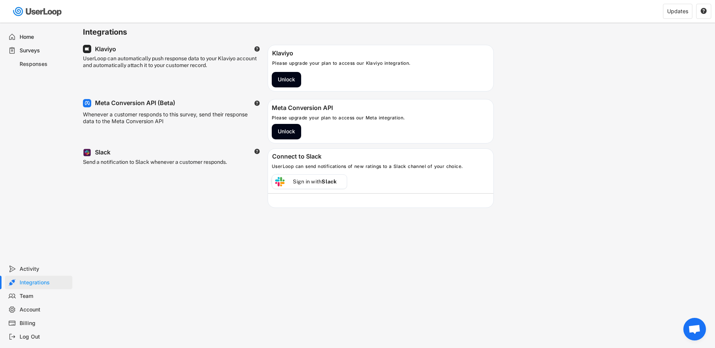
click at [31, 296] on div "Team" at bounding box center [45, 296] width 50 height 7
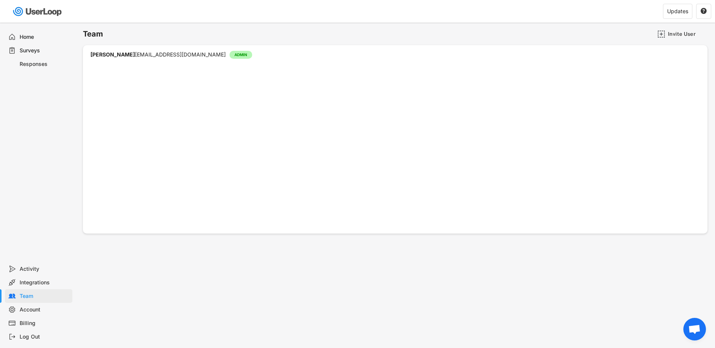
click at [32, 310] on div "Account" at bounding box center [45, 310] width 50 height 7
select select ""en""
select select ""1_week""
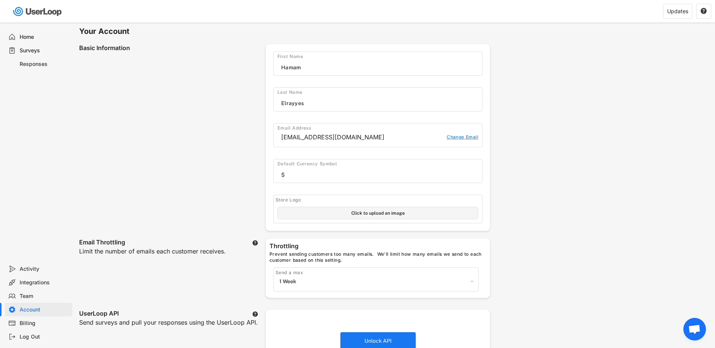
click at [28, 324] on div "Billing" at bounding box center [45, 323] width 50 height 7
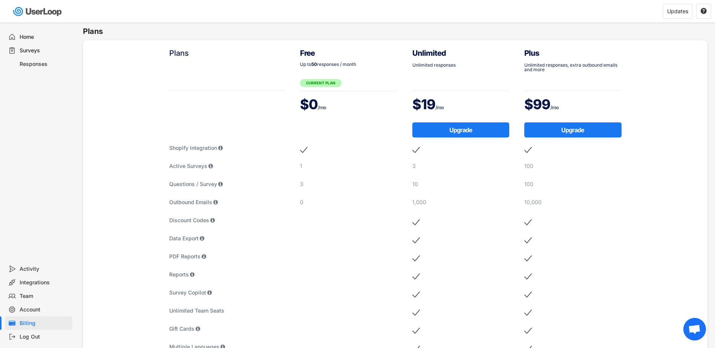
drag, startPoint x: 31, startPoint y: 49, endPoint x: 49, endPoint y: 46, distance: 18.4
click at [31, 49] on div "Surveys" at bounding box center [45, 50] width 50 height 7
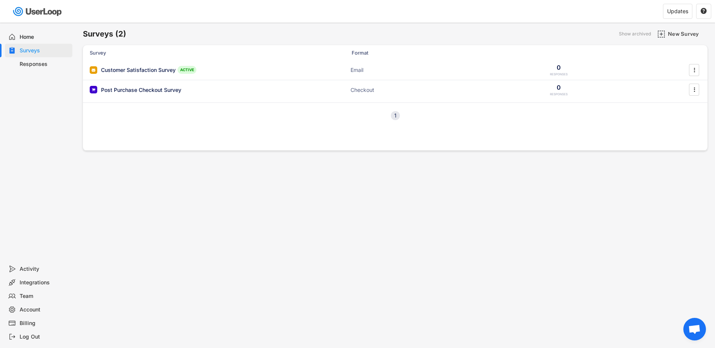
click at [37, 68] on div "Responses" at bounding box center [45, 64] width 50 height 7
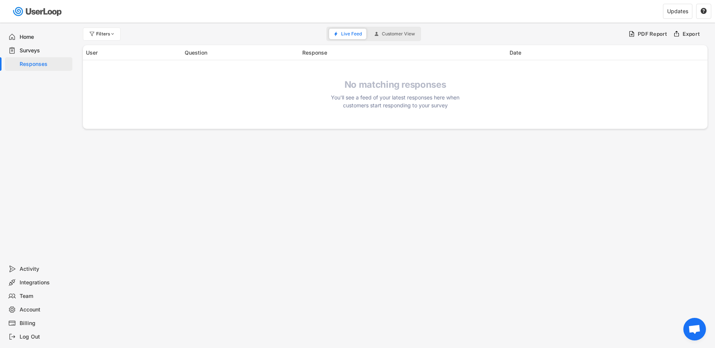
click at [20, 48] on div "Surveys" at bounding box center [45, 50] width 50 height 7
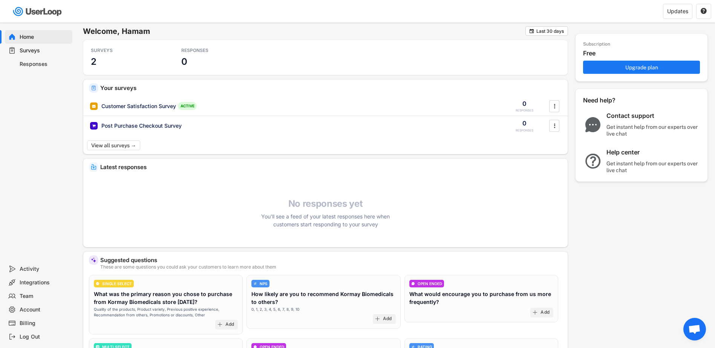
click at [24, 50] on div "Surveys" at bounding box center [45, 50] width 50 height 7
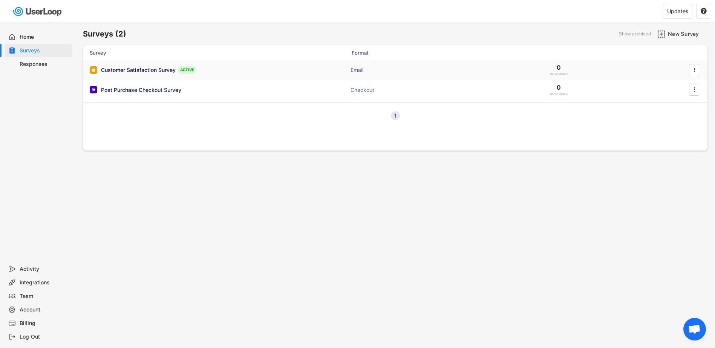
click at [152, 69] on div "Customer Satisfaction Survey" at bounding box center [138, 70] width 75 height 8
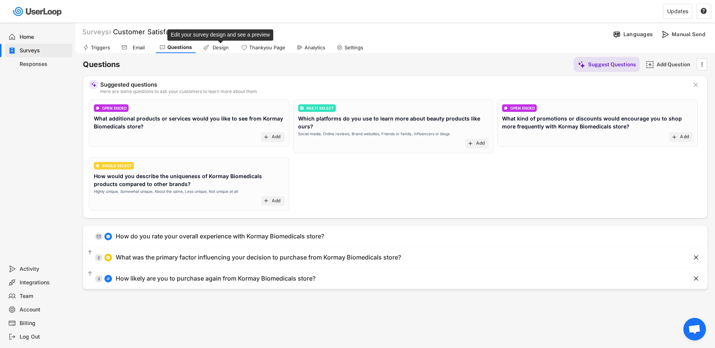
click at [216, 46] on div "Design" at bounding box center [220, 48] width 19 height 6
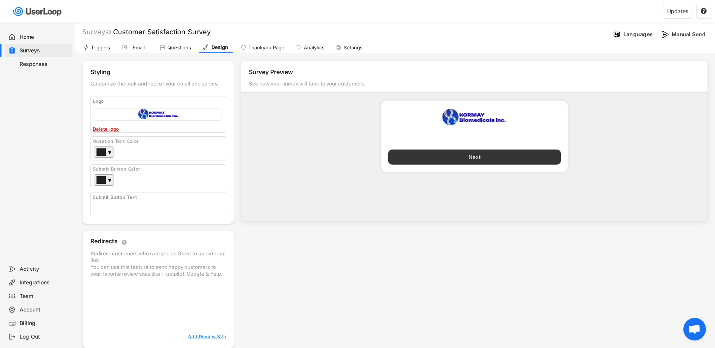
click at [459, 155] on button "Next" at bounding box center [474, 157] width 173 height 15
click at [270, 45] on div "Thankyou Page" at bounding box center [267, 48] width 36 height 6
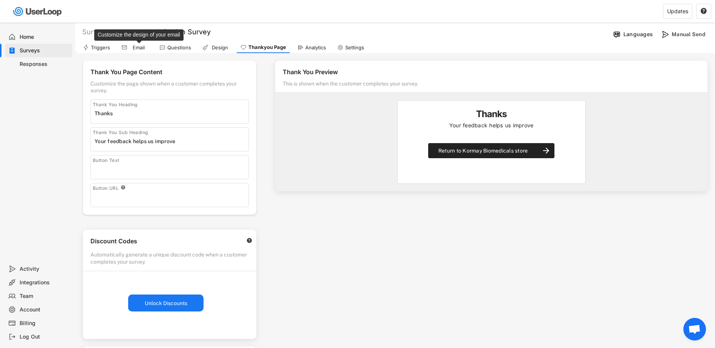
click at [141, 46] on div "Email" at bounding box center [138, 48] width 19 height 6
